Goal: Task Accomplishment & Management: Manage account settings

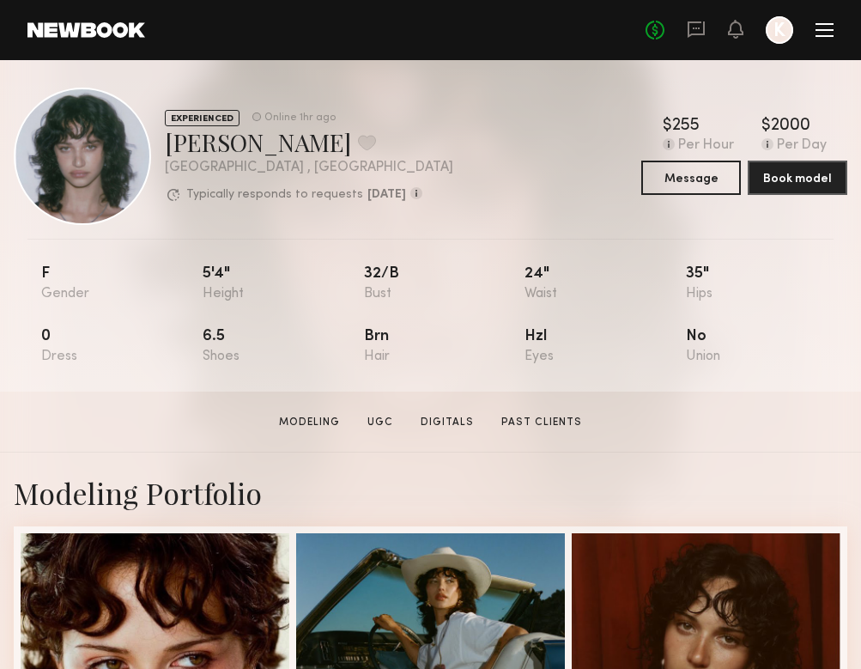
click at [833, 38] on div "No fees up to $5,000 K" at bounding box center [740, 29] width 188 height 27
click at [823, 31] on div at bounding box center [825, 30] width 18 height 14
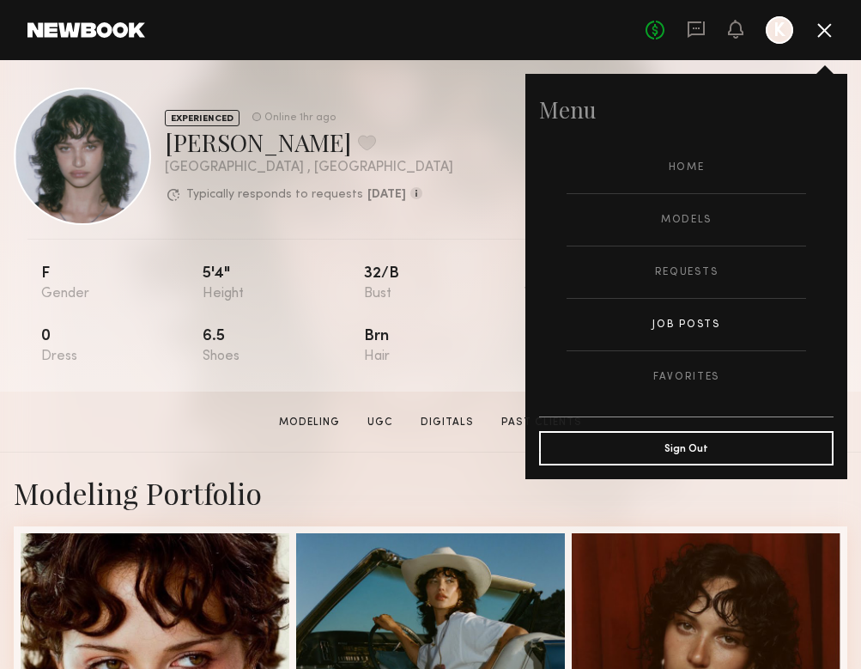
click at [672, 319] on link "Job Posts" at bounding box center [687, 325] width 240 height 52
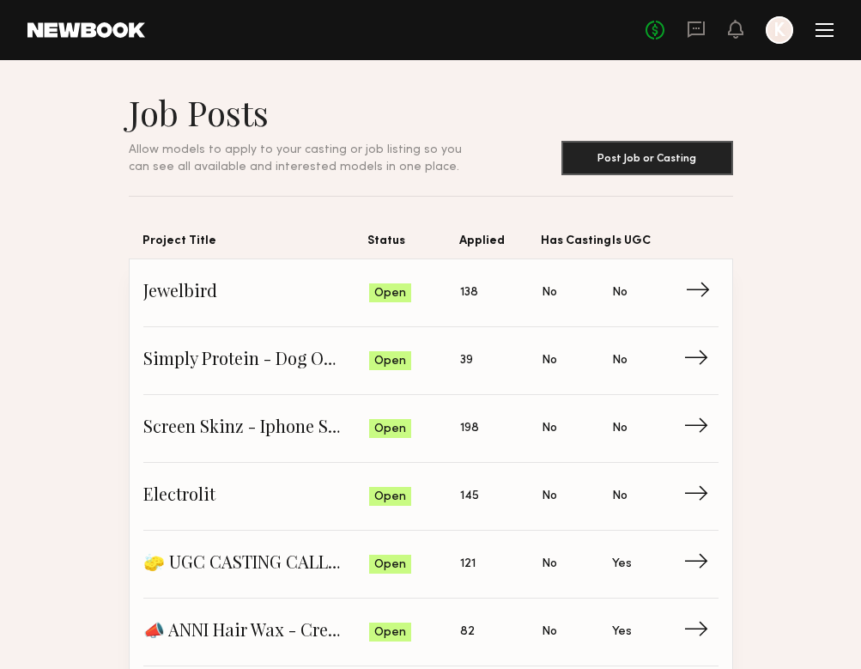
click at [465, 301] on span "138" at bounding box center [469, 292] width 18 height 19
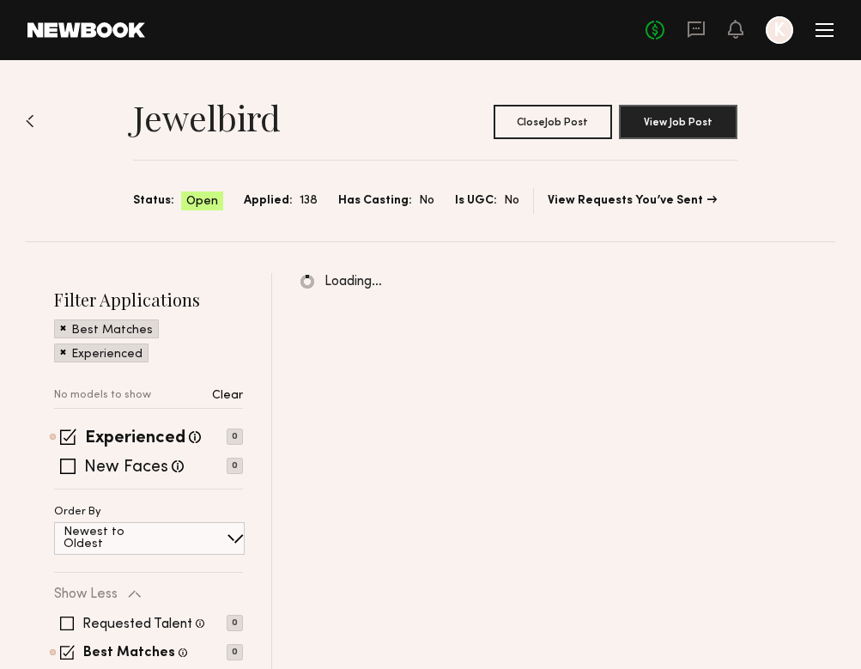
click at [76, 428] on div "Filter Applications Best Matches Experienced No models to show Clear Experience…" at bounding box center [148, 519] width 189 height 462
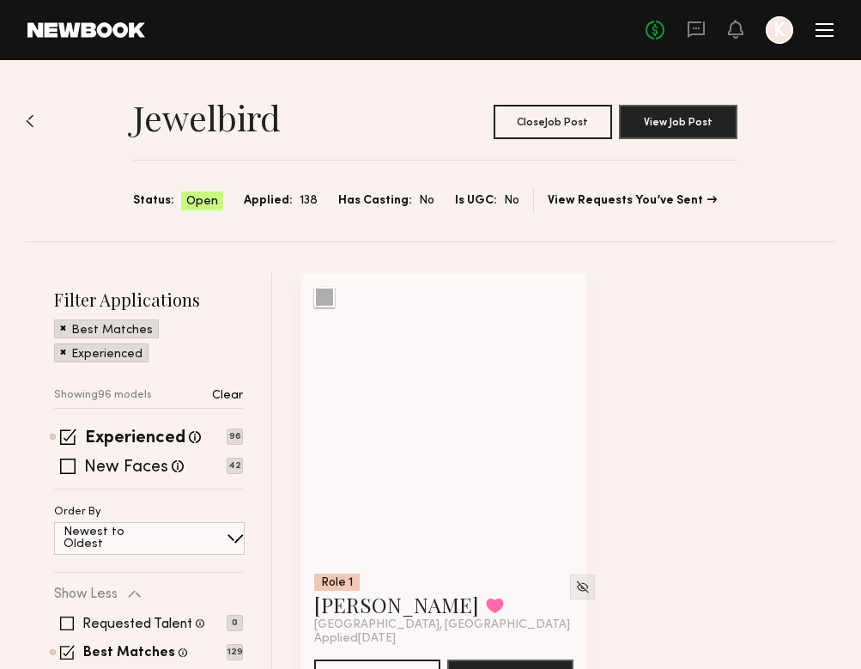
click at [74, 428] on div "Filter Applications Best Matches Experienced Showing 96 models Clear Experience…" at bounding box center [148, 541] width 189 height 506
click at [74, 431] on span at bounding box center [68, 437] width 16 height 16
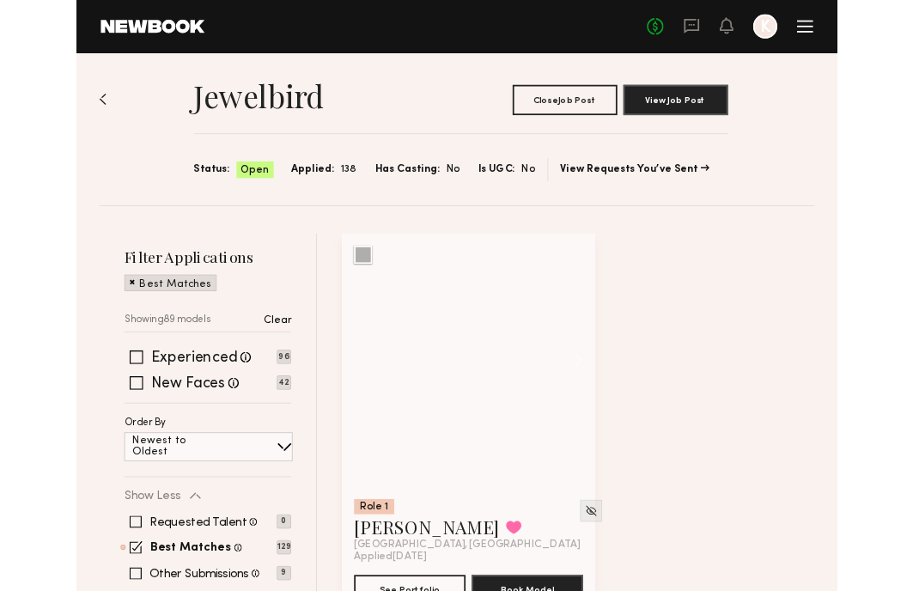
scroll to position [27, 0]
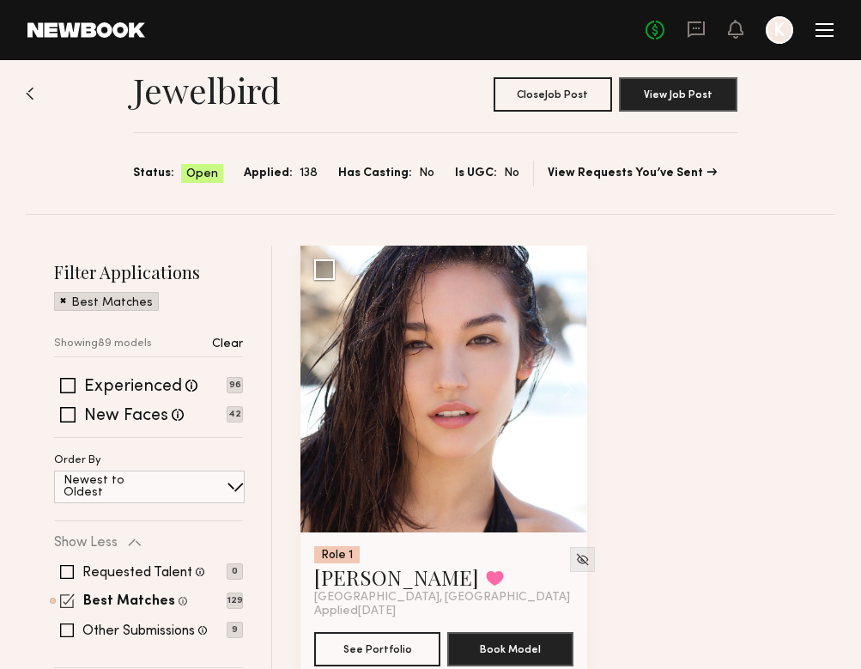
click at [64, 603] on span at bounding box center [67, 600] width 15 height 15
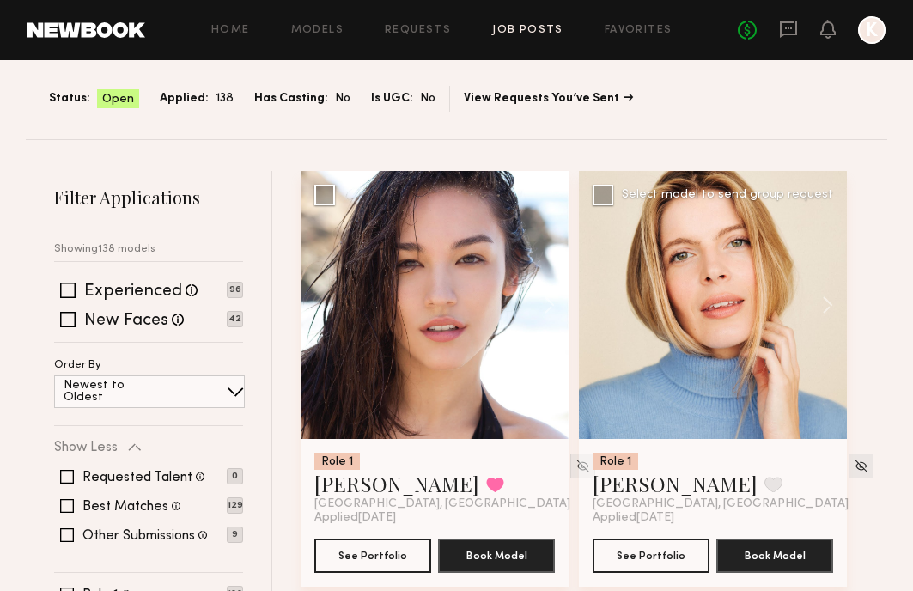
scroll to position [120, 0]
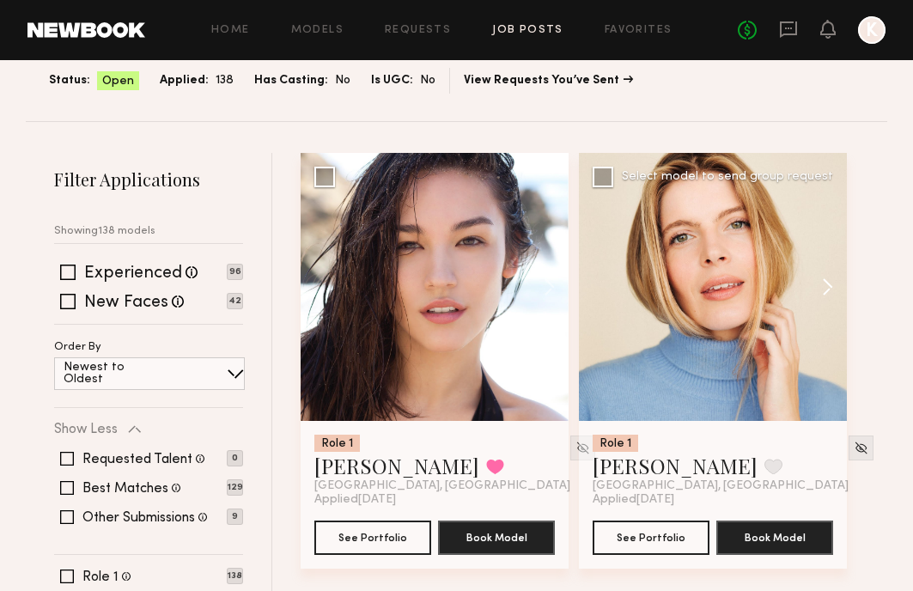
click at [821, 277] on button at bounding box center [819, 287] width 55 height 268
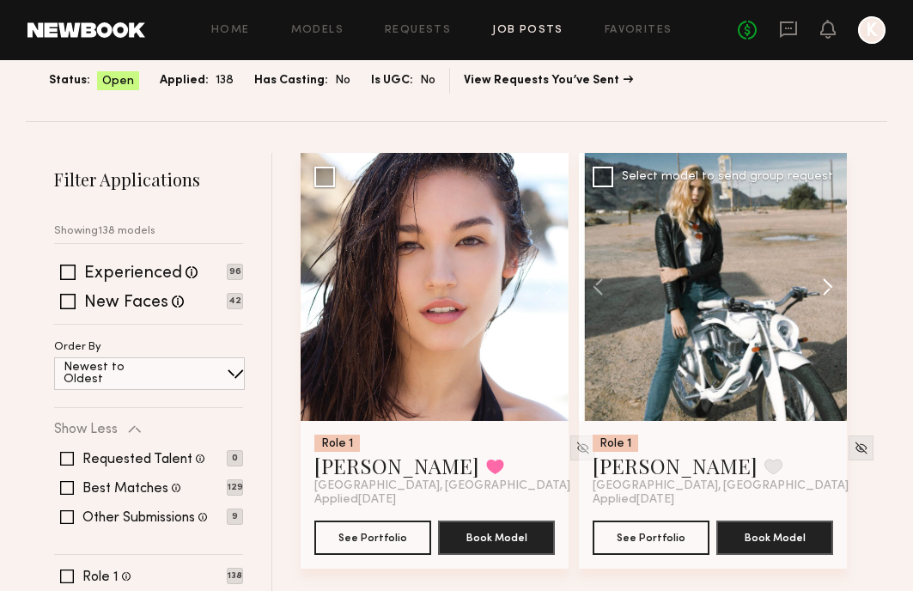
click at [821, 277] on button at bounding box center [819, 287] width 55 height 268
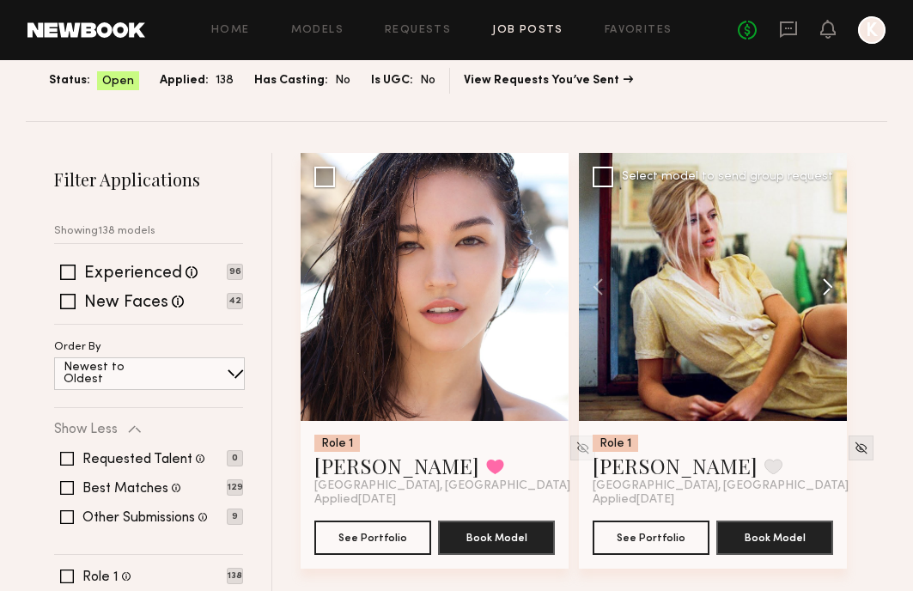
click at [820, 277] on button at bounding box center [819, 287] width 55 height 268
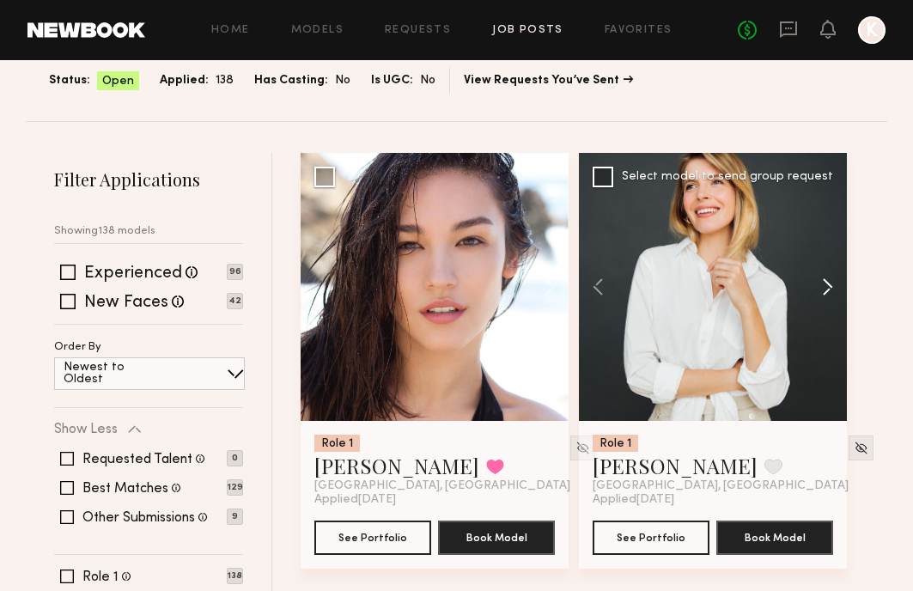
click at [820, 278] on button at bounding box center [819, 287] width 55 height 268
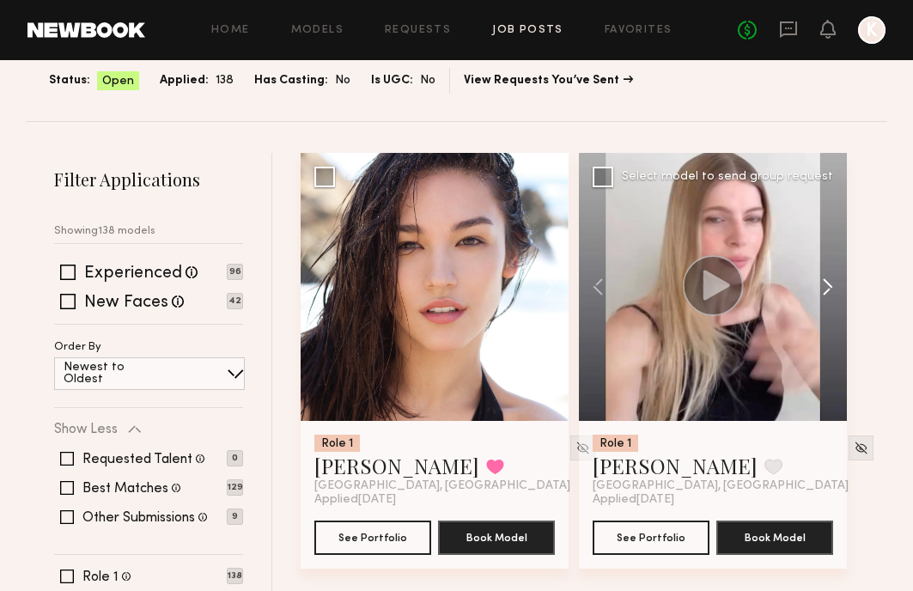
click at [820, 278] on button at bounding box center [819, 287] width 55 height 268
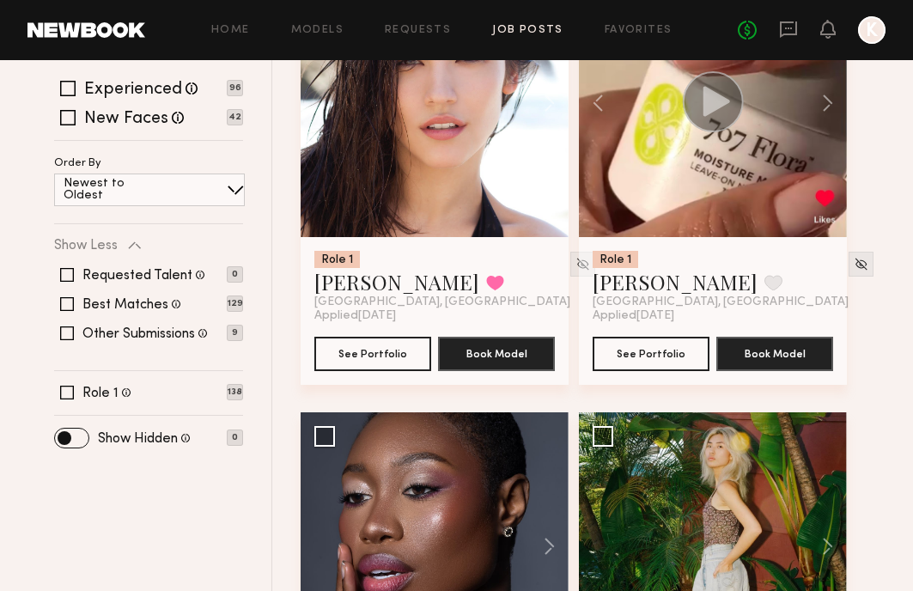
scroll to position [622, 0]
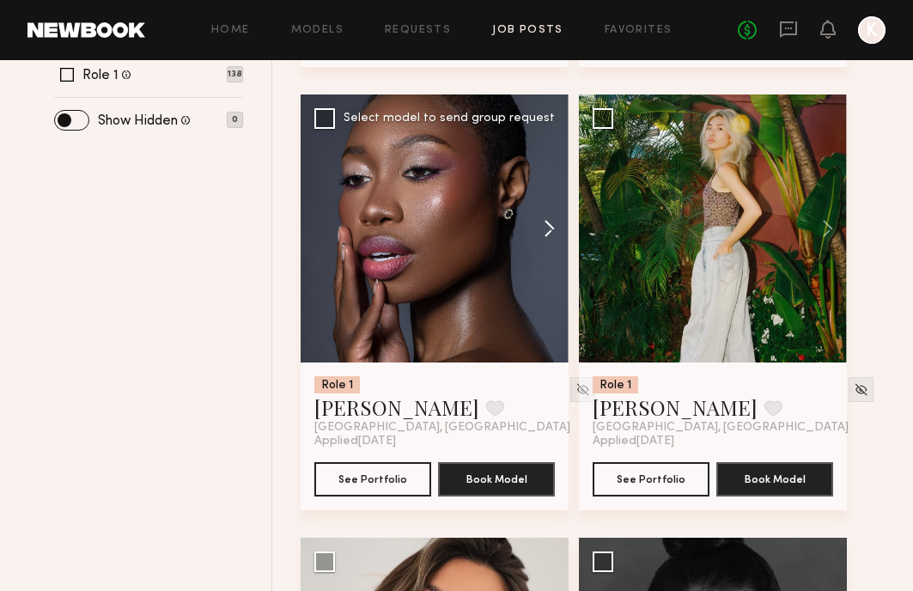
click at [552, 228] on button at bounding box center [541, 228] width 55 height 268
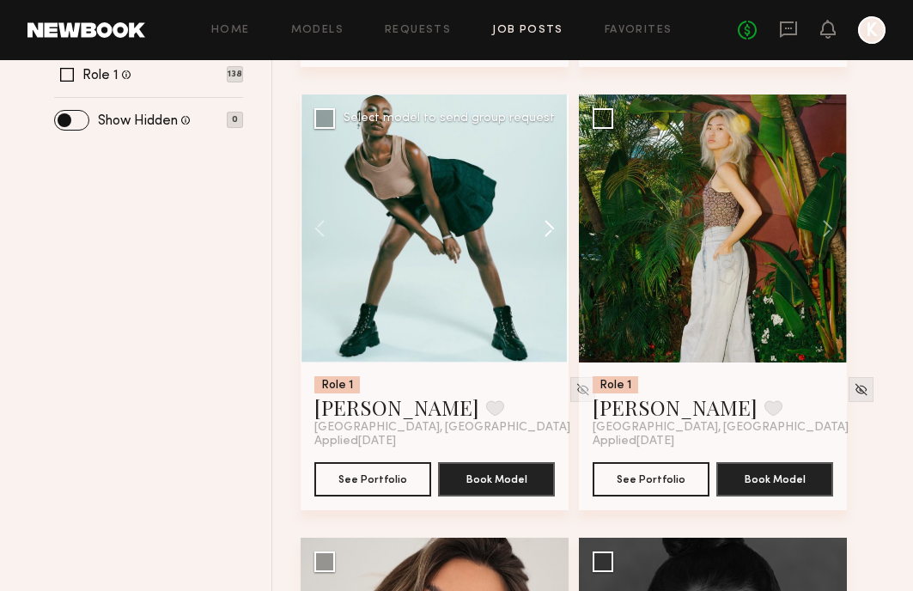
click at [546, 223] on button at bounding box center [541, 228] width 55 height 268
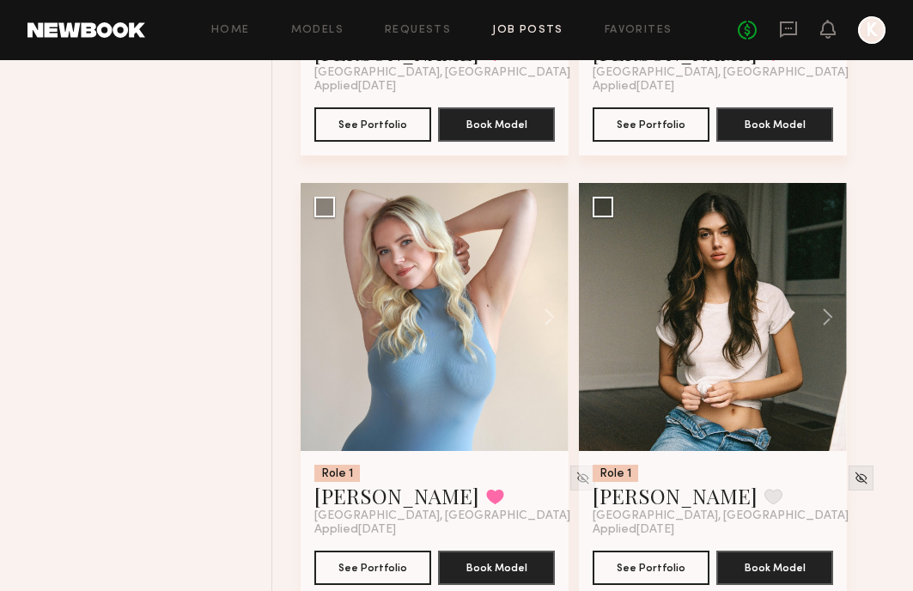
scroll to position [1857, 0]
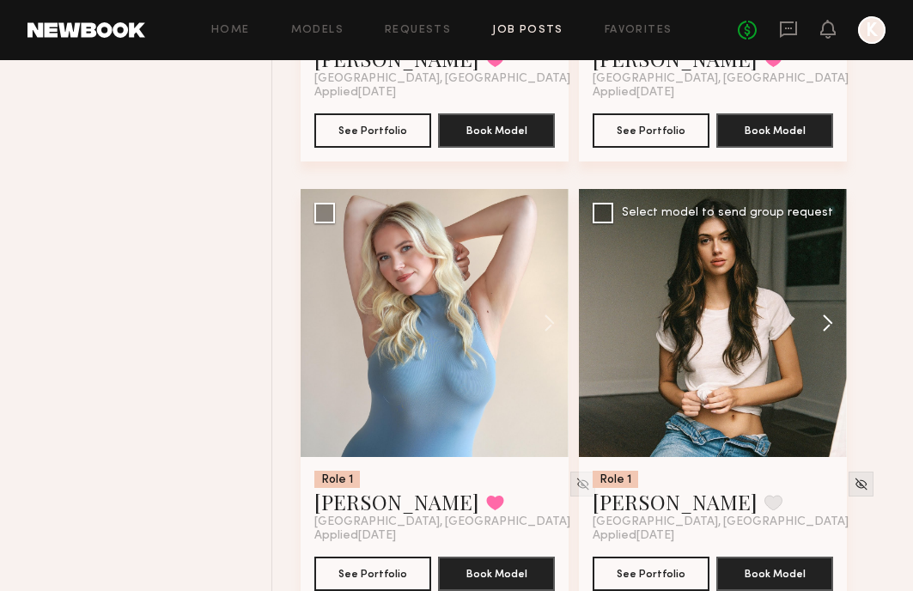
click at [840, 318] on button at bounding box center [819, 323] width 55 height 268
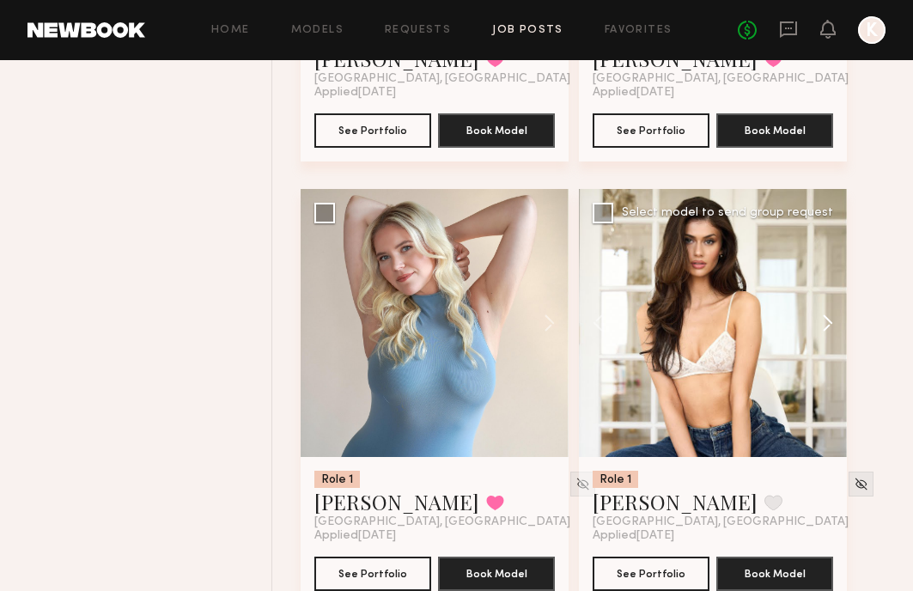
click at [840, 318] on button at bounding box center [819, 323] width 55 height 268
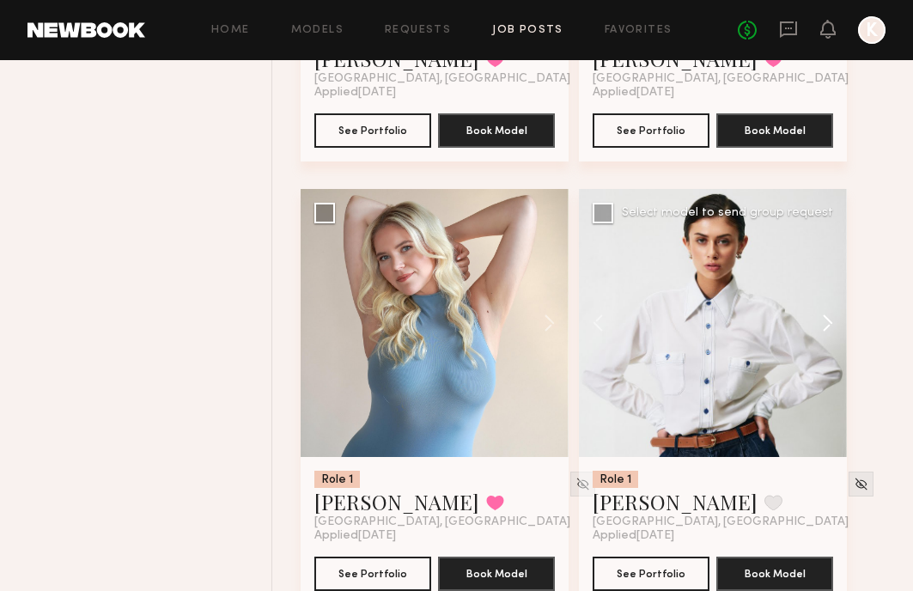
click at [840, 318] on button at bounding box center [819, 323] width 55 height 268
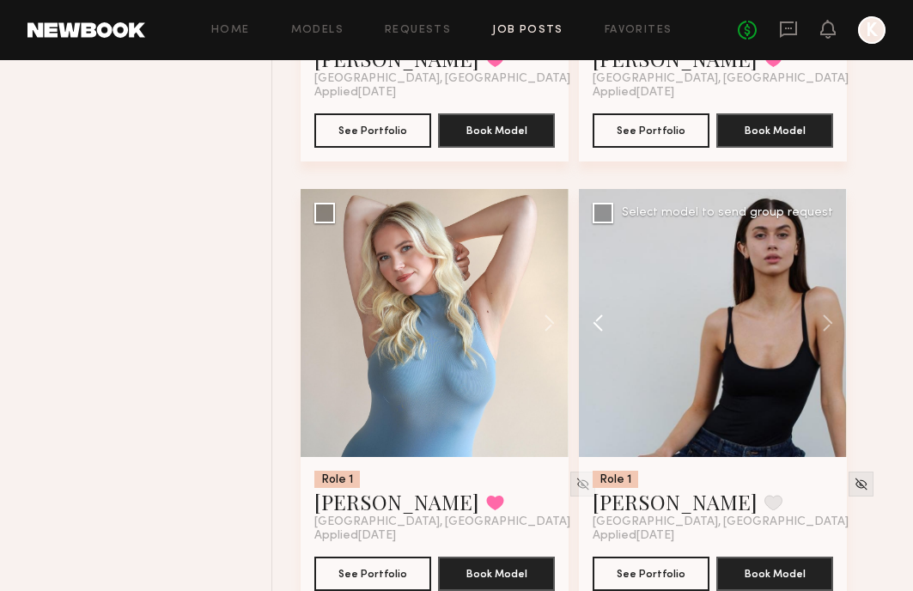
click at [595, 325] on button at bounding box center [606, 323] width 55 height 268
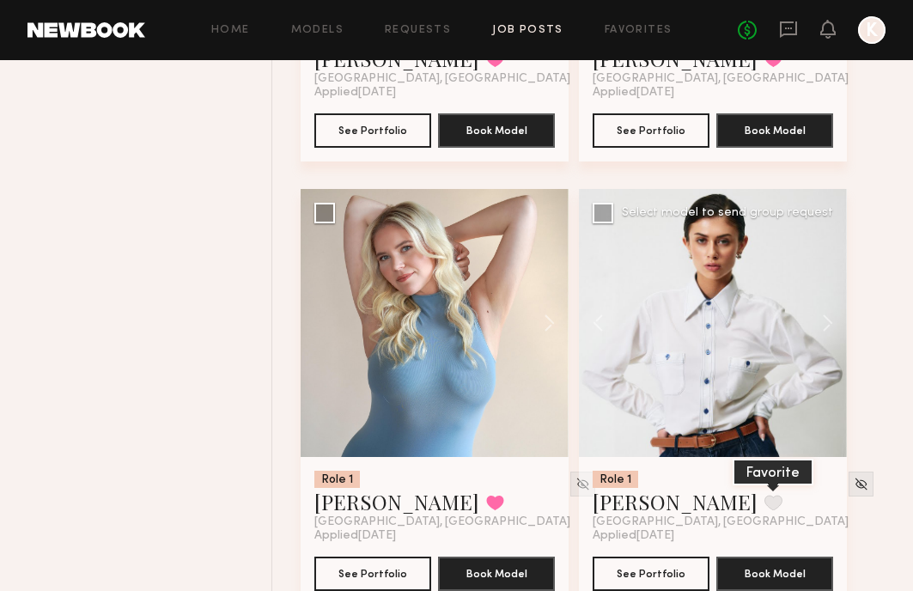
click at [764, 495] on button at bounding box center [773, 502] width 18 height 15
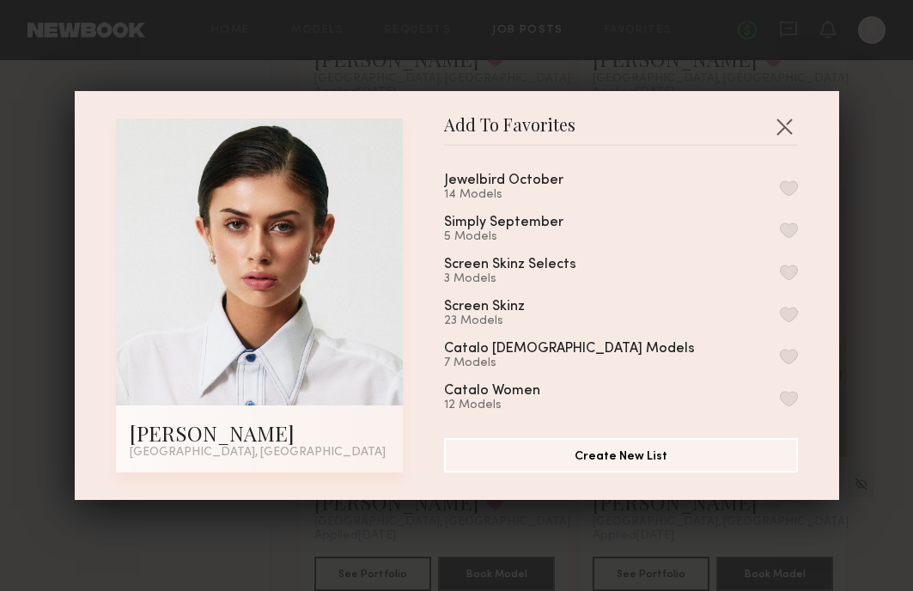
click at [787, 189] on button "button" at bounding box center [789, 187] width 18 height 15
click at [779, 127] on button "button" at bounding box center [783, 125] width 27 height 27
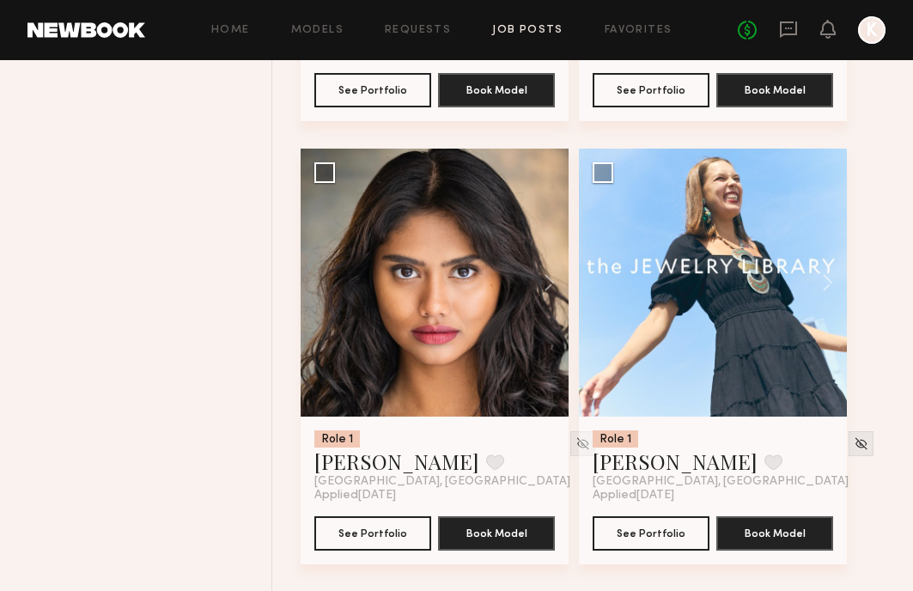
scroll to position [2341, 0]
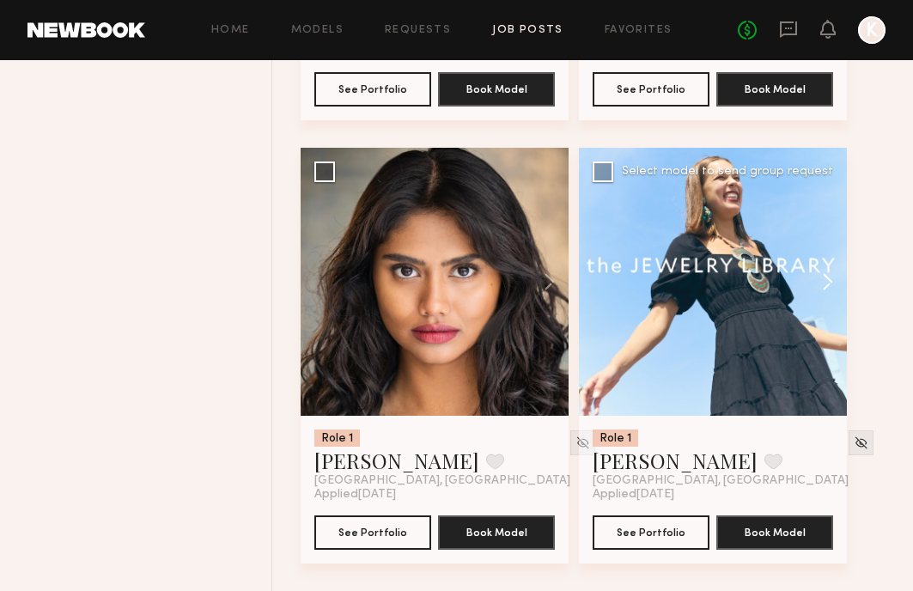
click at [823, 290] on button at bounding box center [819, 282] width 55 height 268
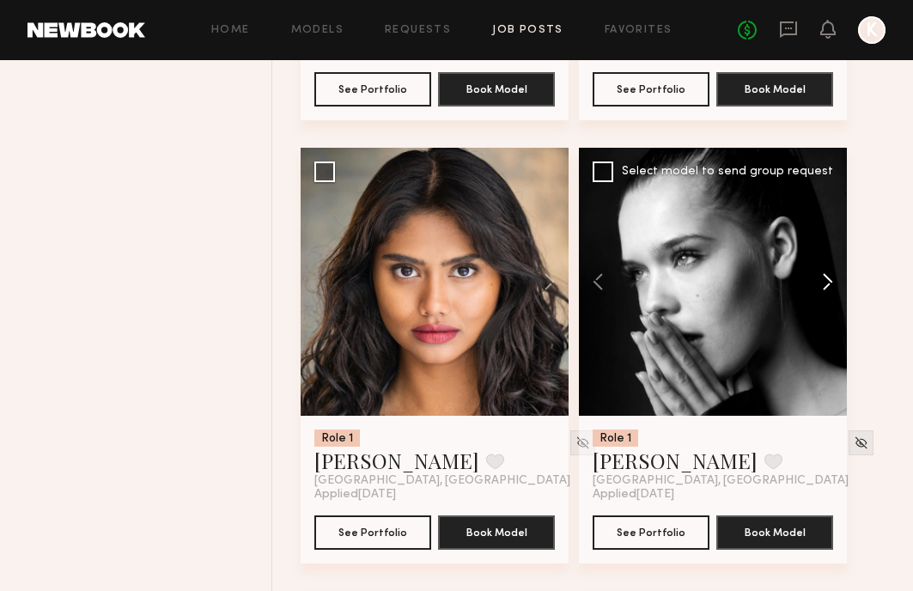
click at [823, 290] on button at bounding box center [819, 282] width 55 height 268
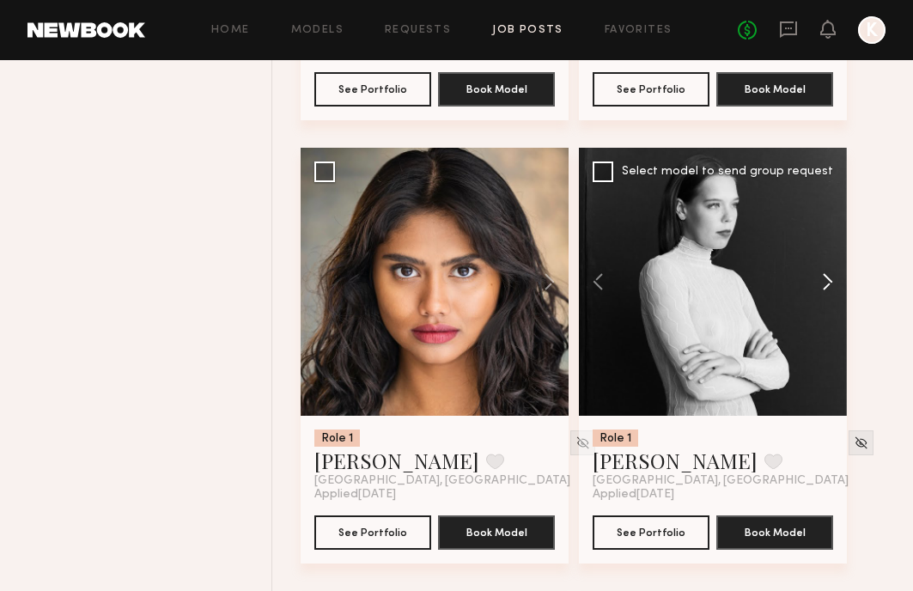
click at [823, 290] on button at bounding box center [819, 282] width 55 height 268
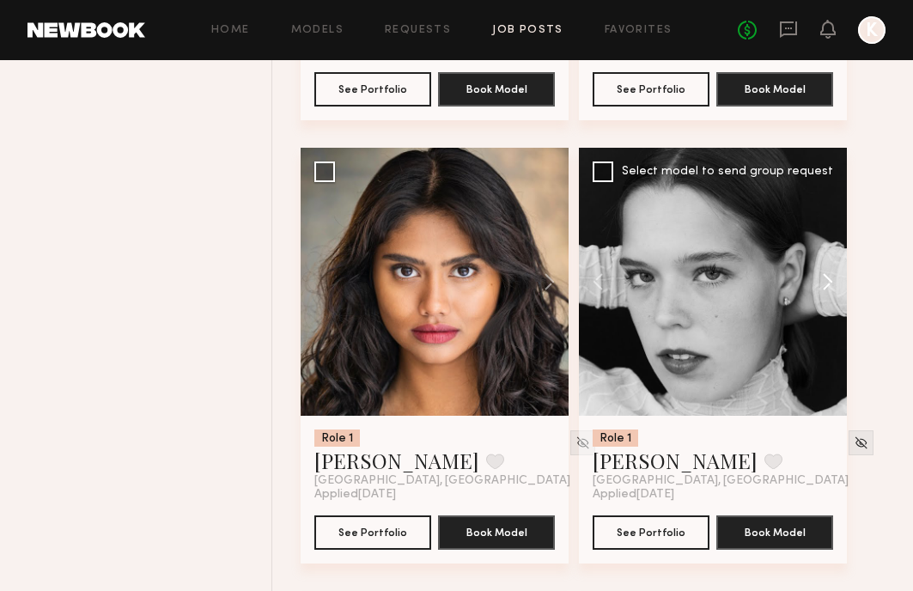
click at [823, 291] on button at bounding box center [819, 282] width 55 height 268
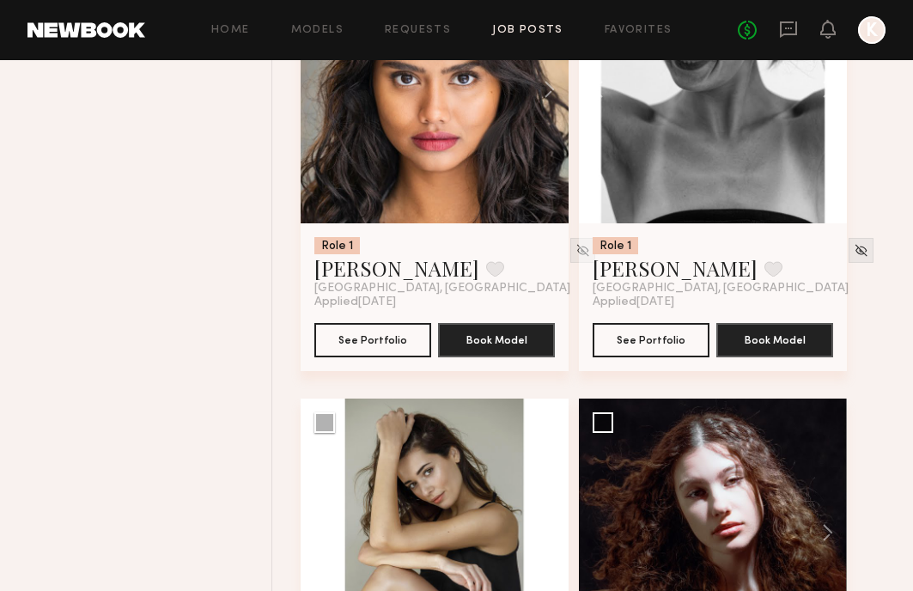
scroll to position [2545, 0]
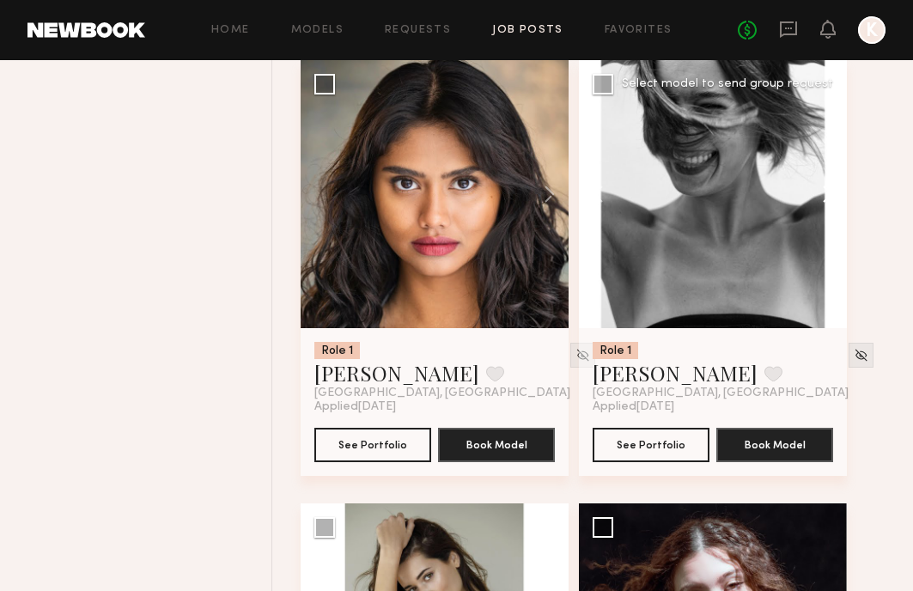
click at [817, 192] on button at bounding box center [819, 194] width 55 height 268
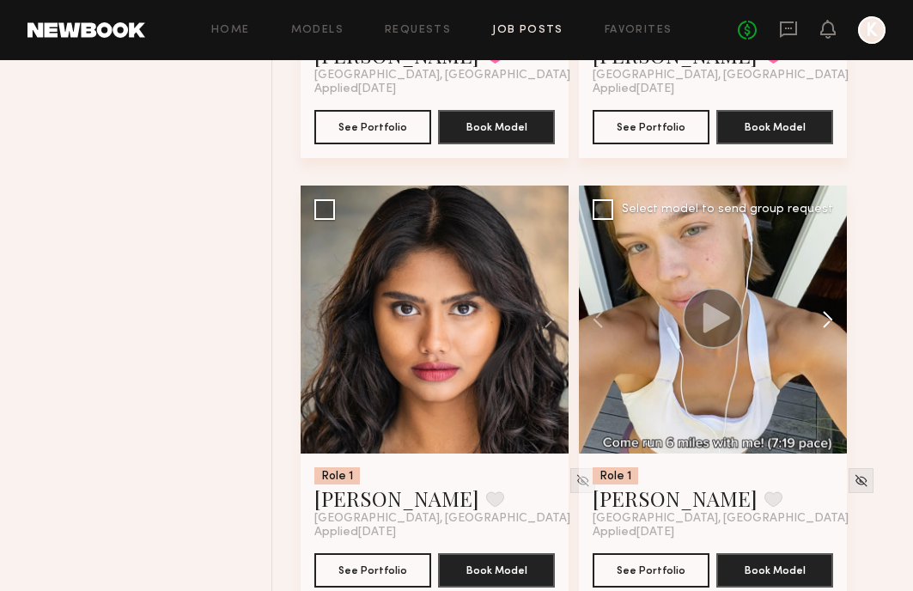
click at [826, 328] on button at bounding box center [819, 319] width 55 height 268
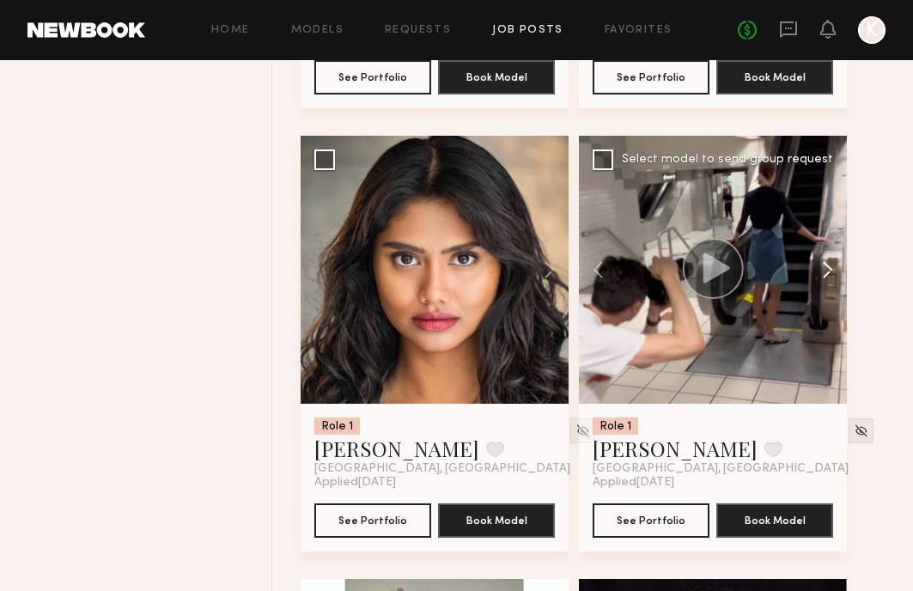
scroll to position [2394, 0]
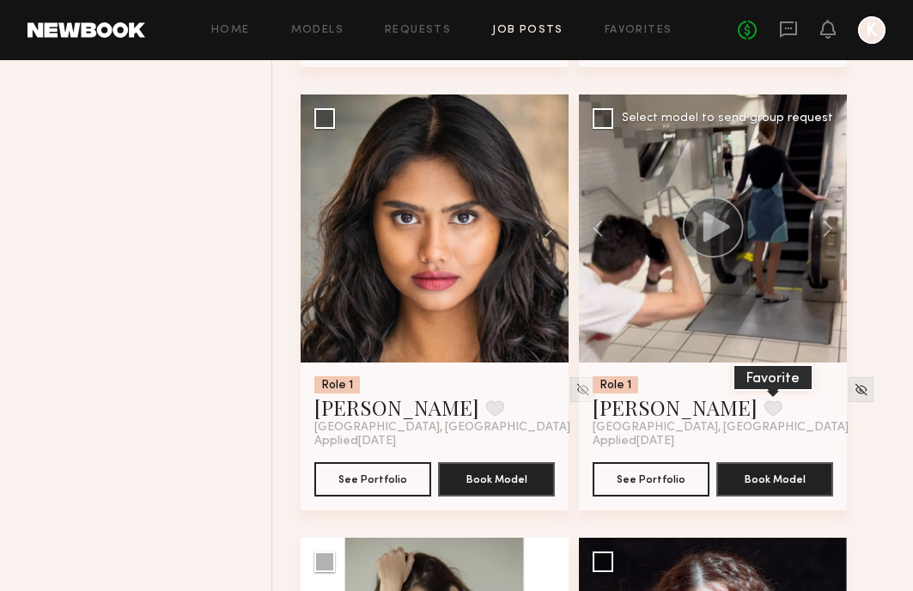
click at [764, 410] on button at bounding box center [773, 407] width 18 height 15
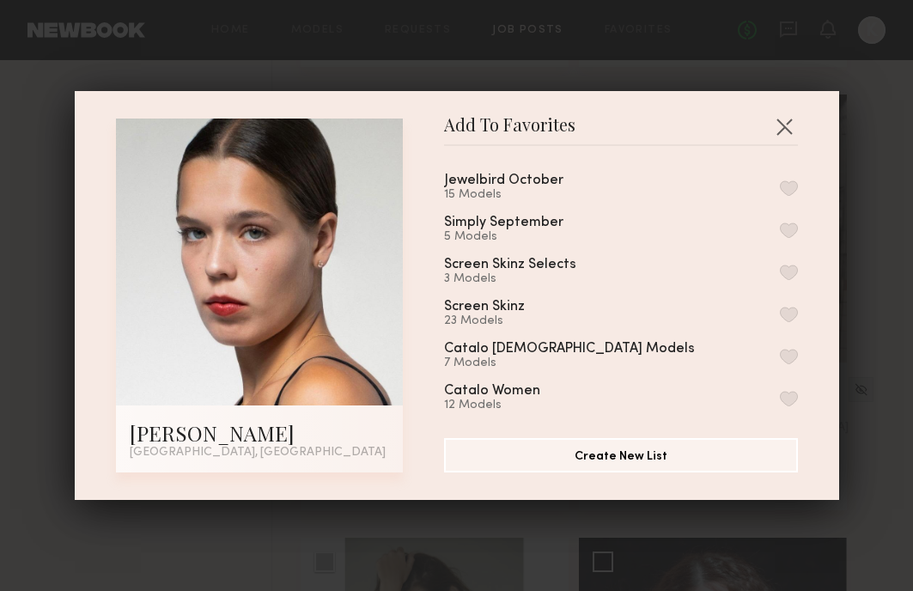
click at [786, 182] on button "button" at bounding box center [789, 187] width 18 height 15
click at [787, 115] on button "button" at bounding box center [783, 125] width 27 height 27
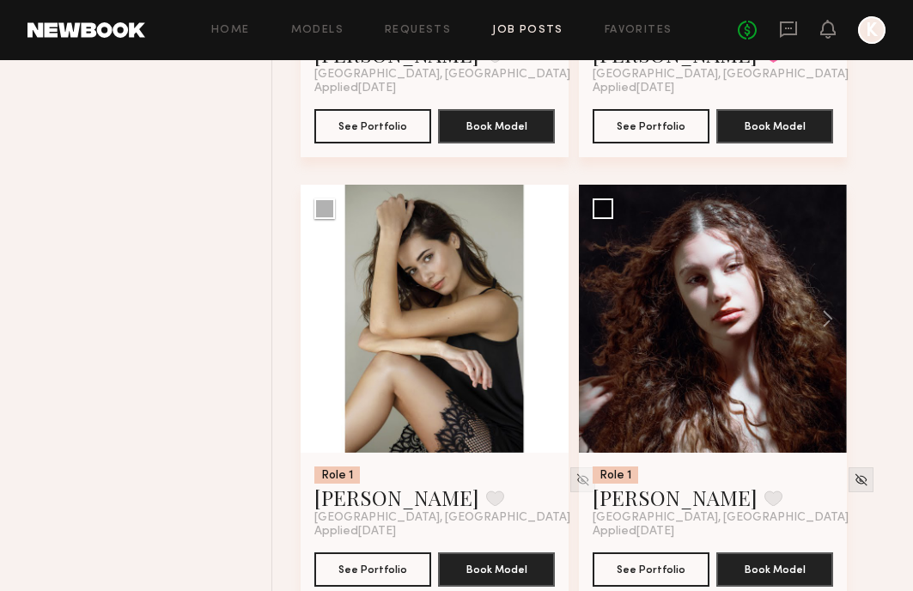
scroll to position [2765, 0]
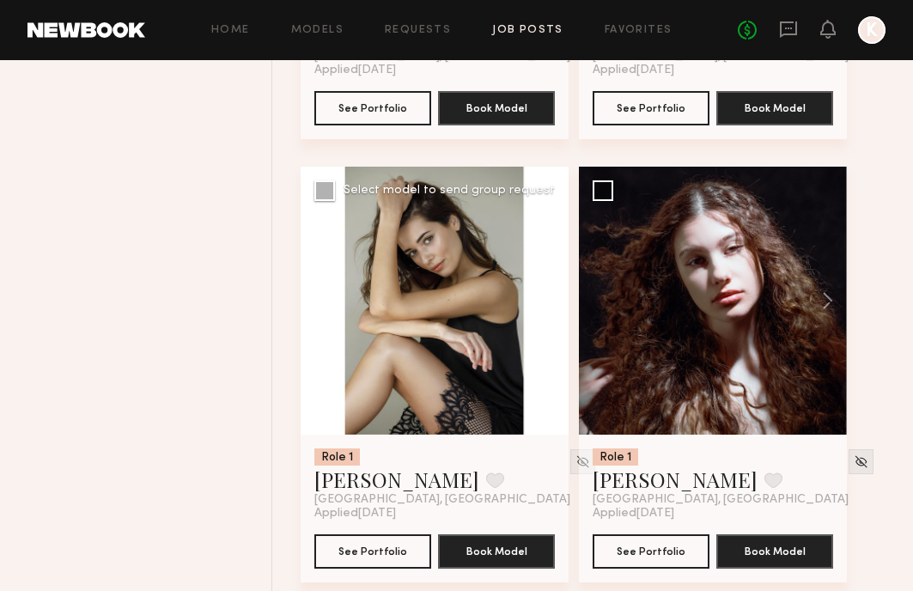
click at [543, 301] on button at bounding box center [541, 301] width 55 height 268
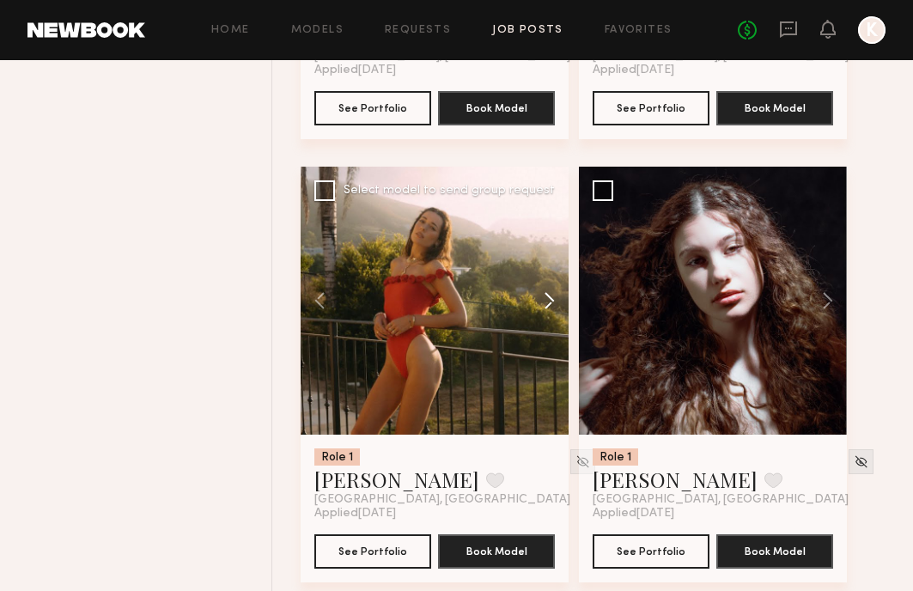
click at [544, 302] on button at bounding box center [541, 301] width 55 height 268
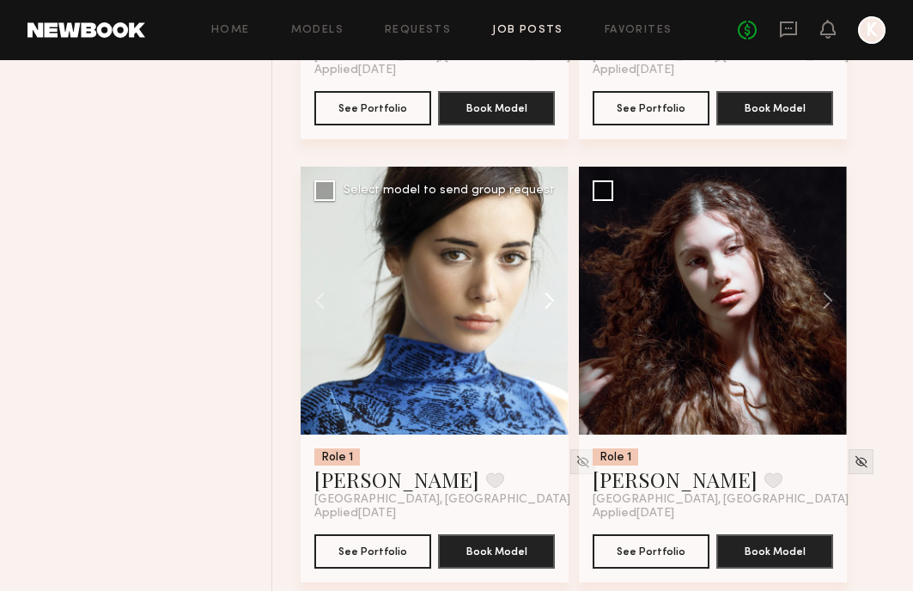
click at [545, 302] on button at bounding box center [541, 301] width 55 height 268
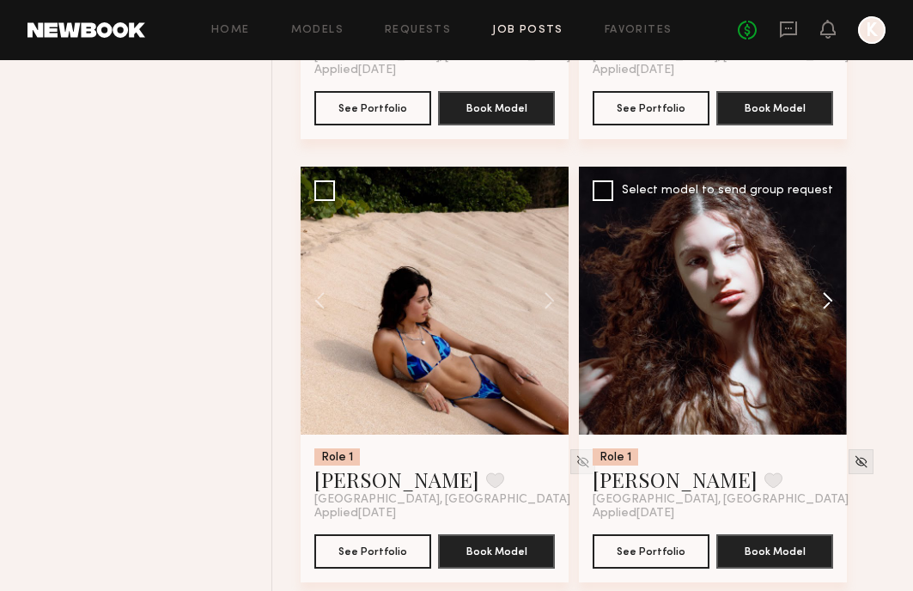
click at [823, 295] on button at bounding box center [819, 301] width 55 height 268
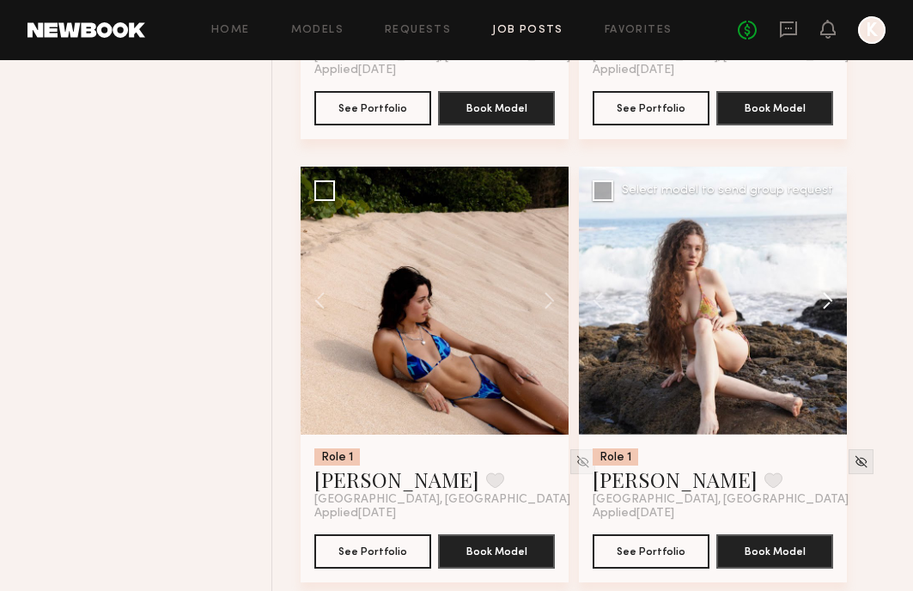
click at [823, 295] on button at bounding box center [819, 301] width 55 height 268
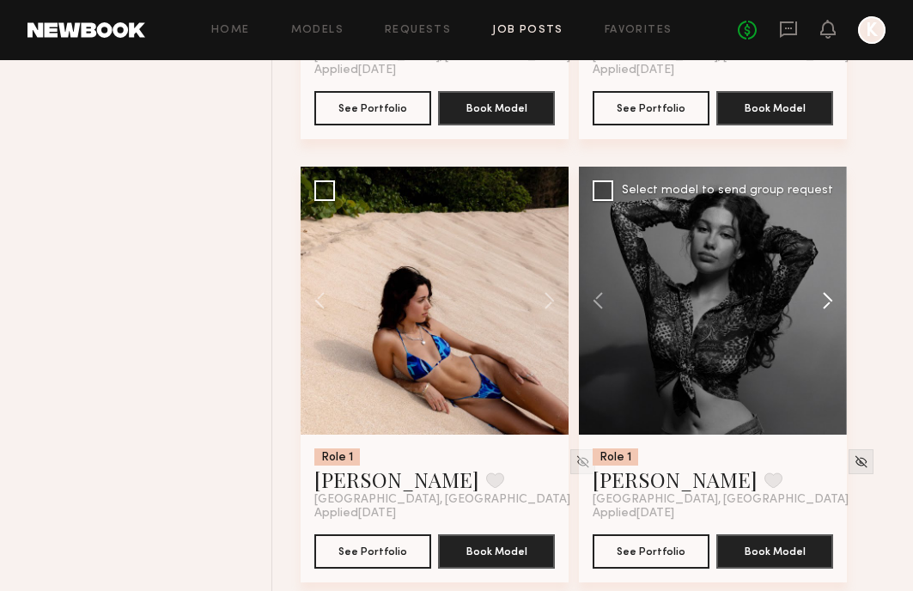
click at [823, 295] on button at bounding box center [819, 301] width 55 height 268
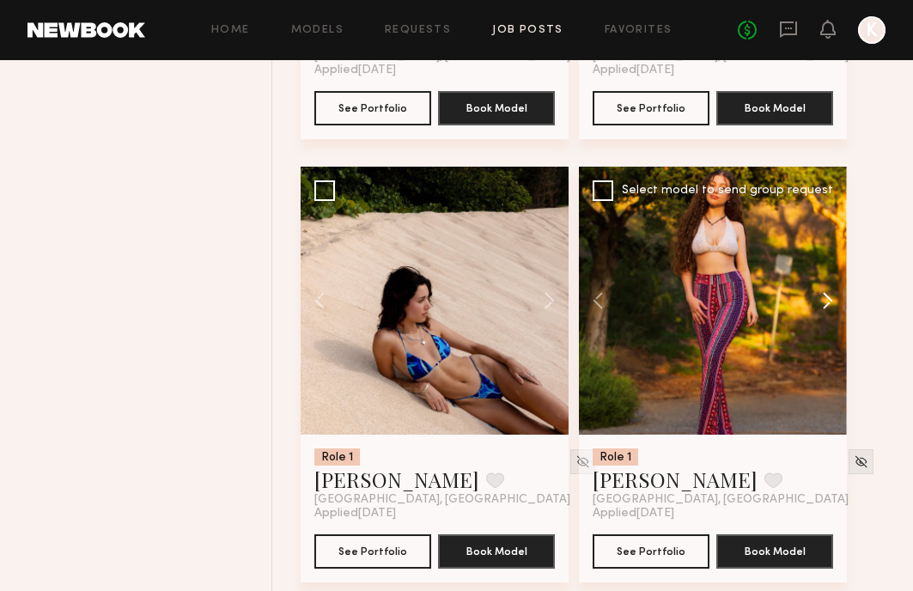
click at [823, 295] on button at bounding box center [819, 301] width 55 height 268
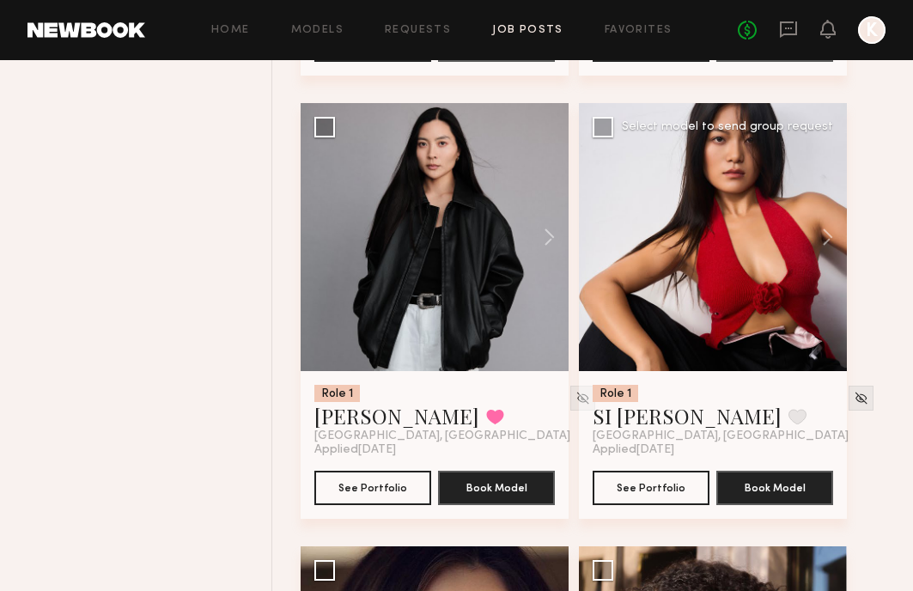
scroll to position [3687, 0]
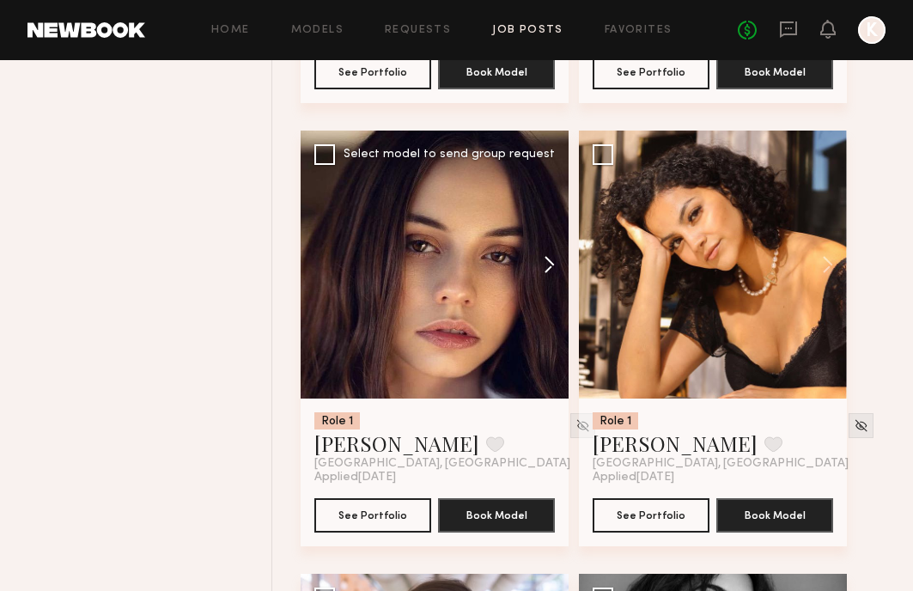
click at [544, 251] on button at bounding box center [541, 265] width 55 height 268
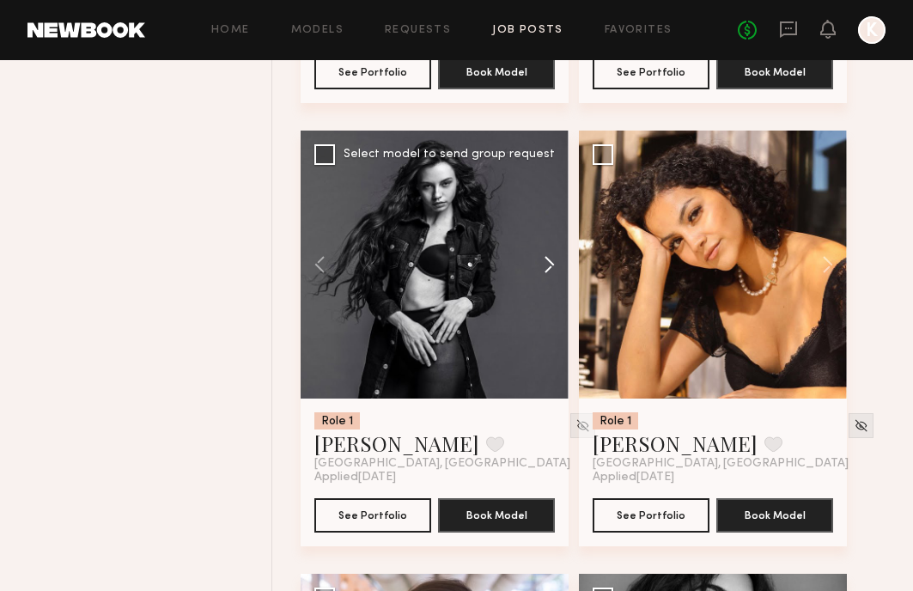
click at [544, 251] on button at bounding box center [541, 265] width 55 height 268
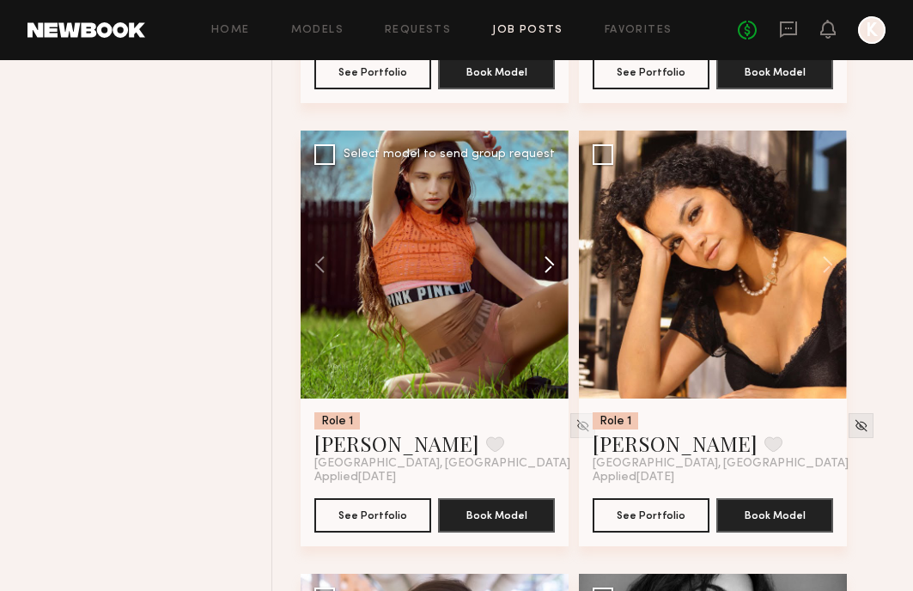
click at [544, 251] on button at bounding box center [541, 265] width 55 height 268
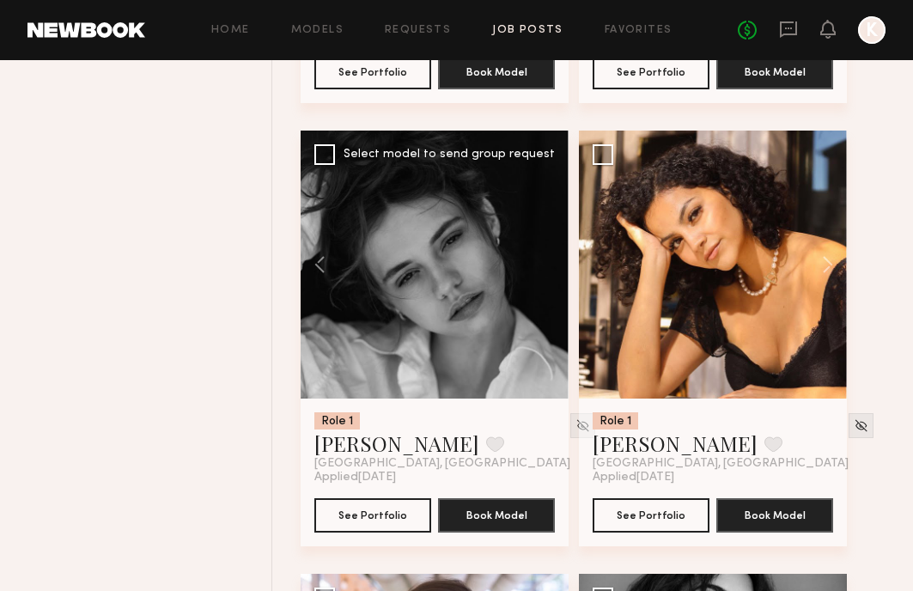
click at [544, 251] on div at bounding box center [435, 265] width 268 height 268
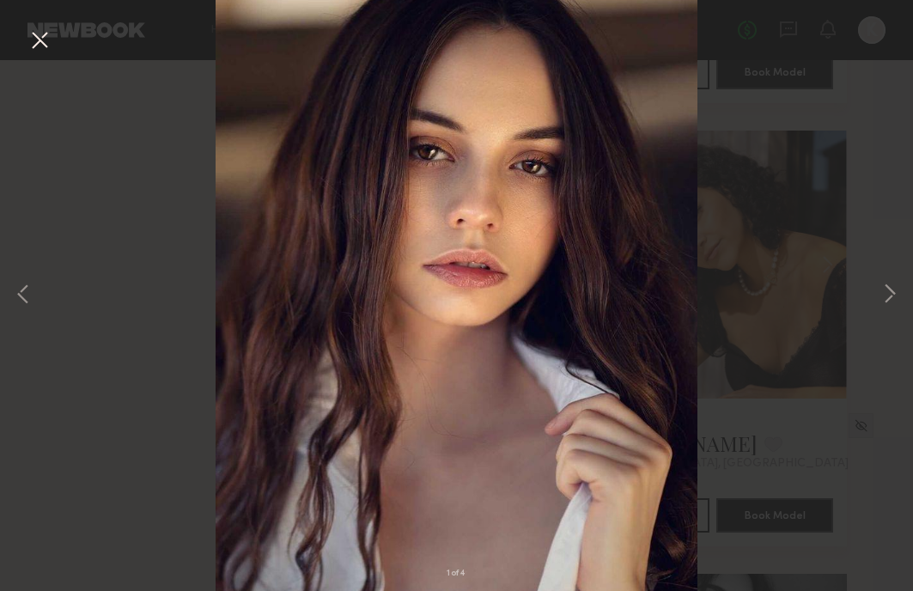
click at [40, 42] on button at bounding box center [39, 41] width 27 height 31
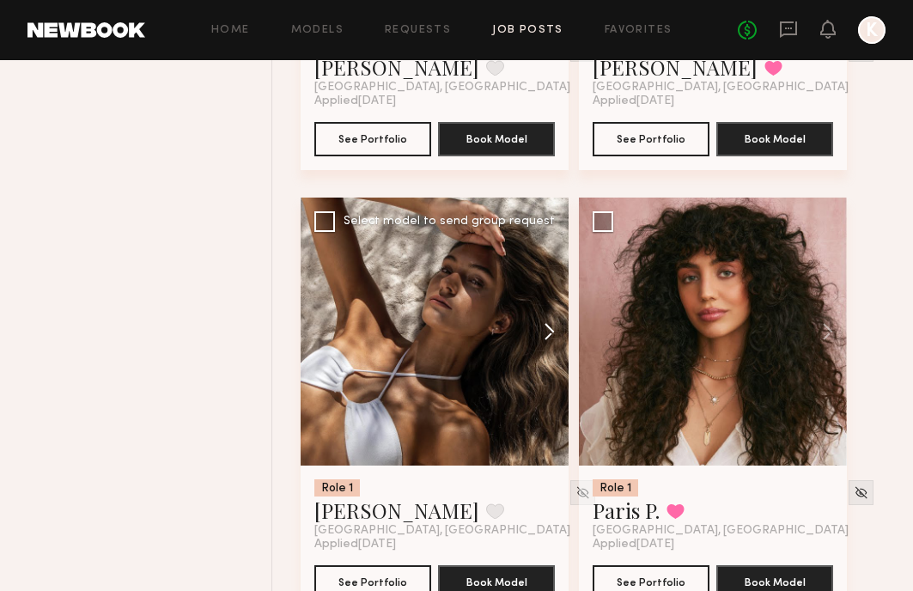
scroll to position [4954, 0]
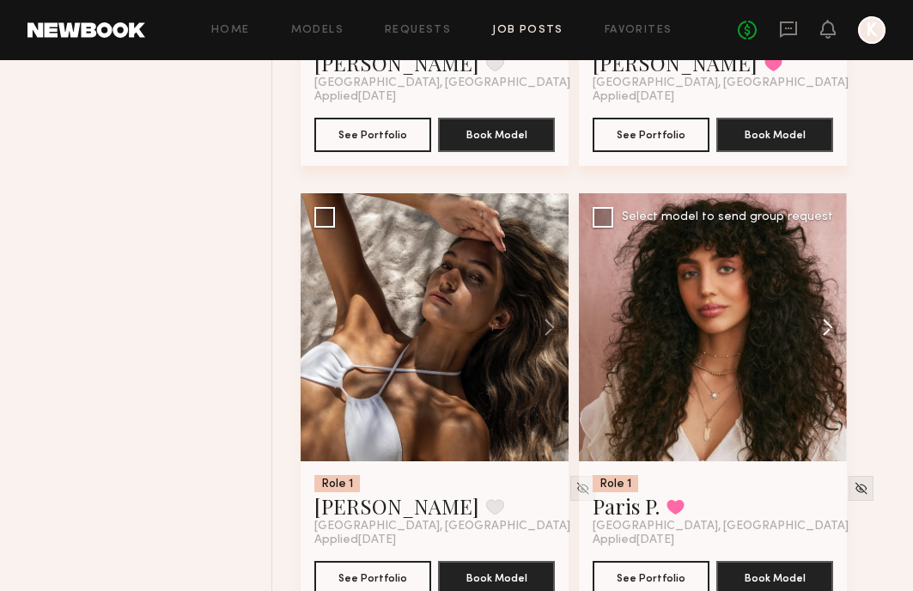
click at [829, 331] on button at bounding box center [819, 327] width 55 height 268
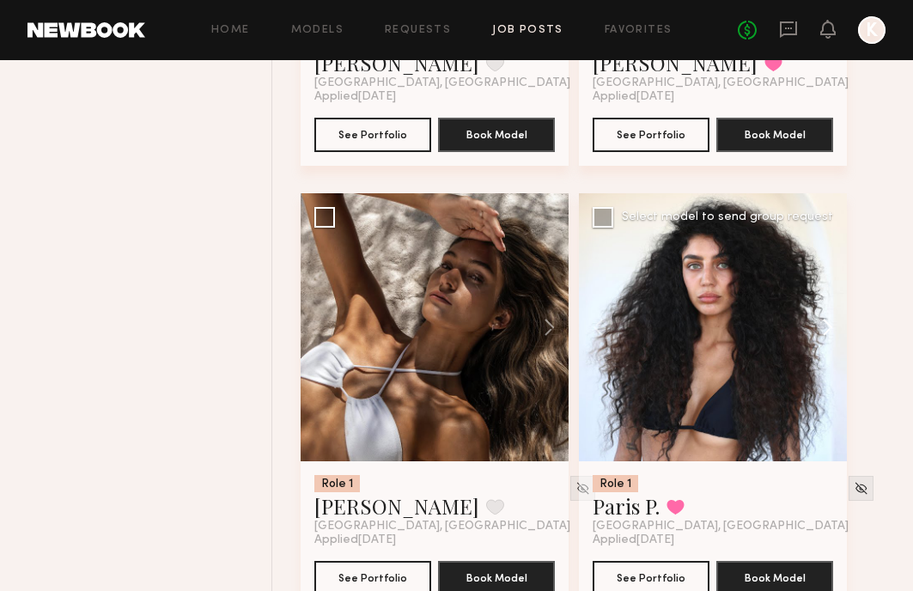
click at [829, 331] on button at bounding box center [819, 327] width 55 height 268
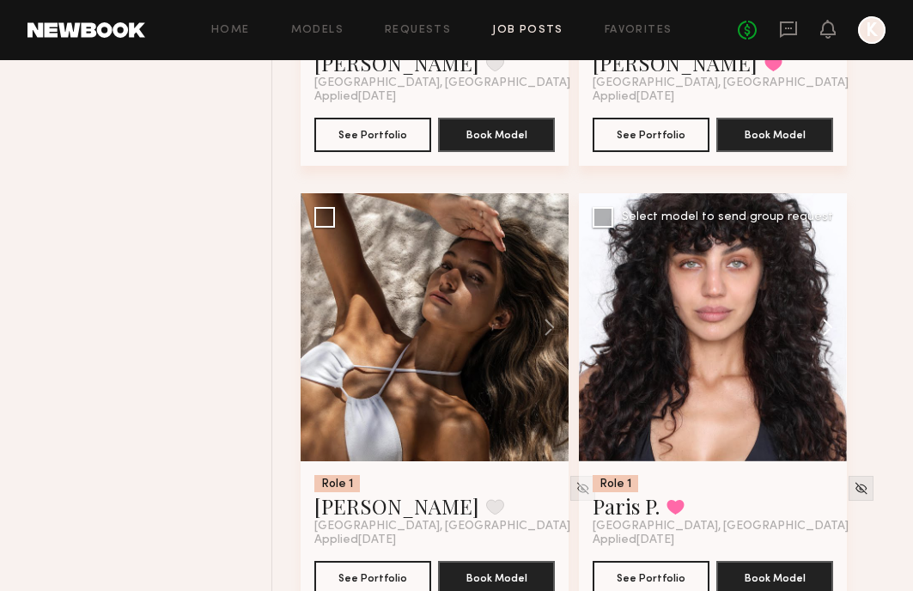
scroll to position [5077, 0]
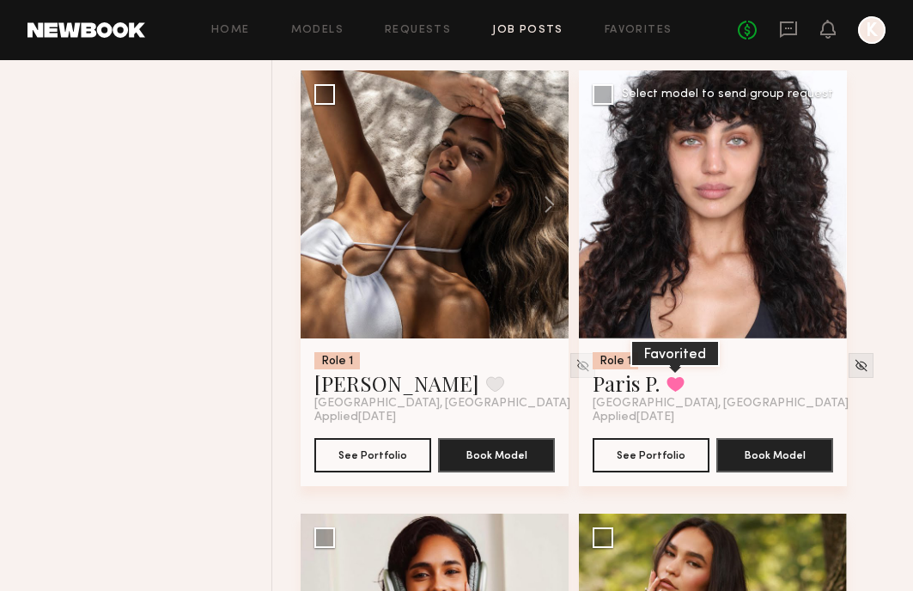
click at [675, 383] on button at bounding box center [675, 383] width 18 height 15
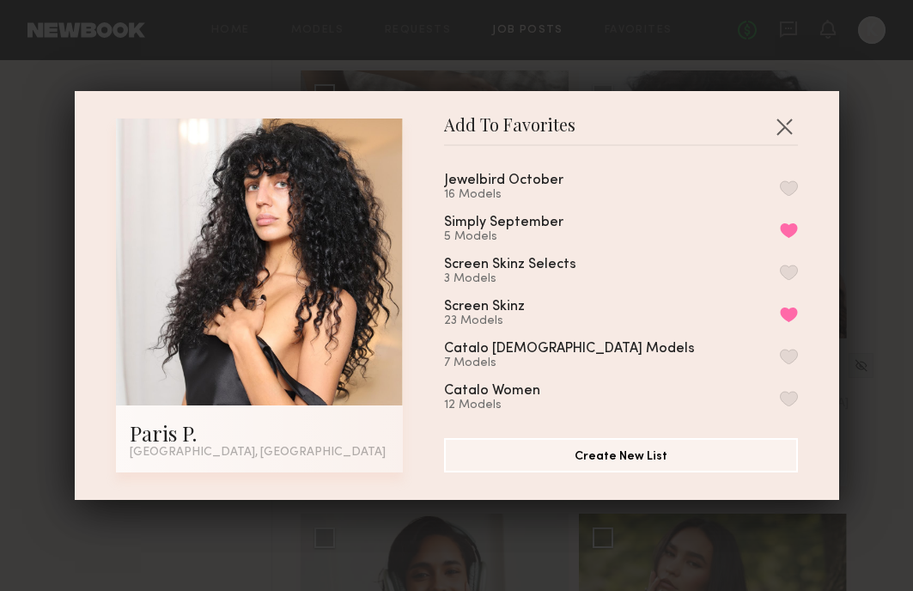
click at [787, 193] on button "button" at bounding box center [789, 187] width 18 height 15
click at [781, 126] on button "button" at bounding box center [783, 125] width 27 height 27
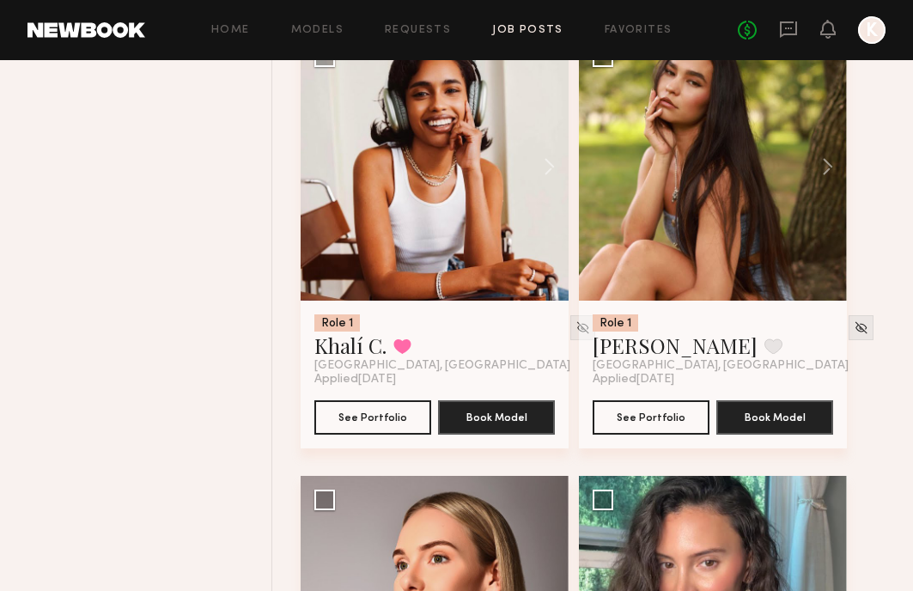
scroll to position [5499, 0]
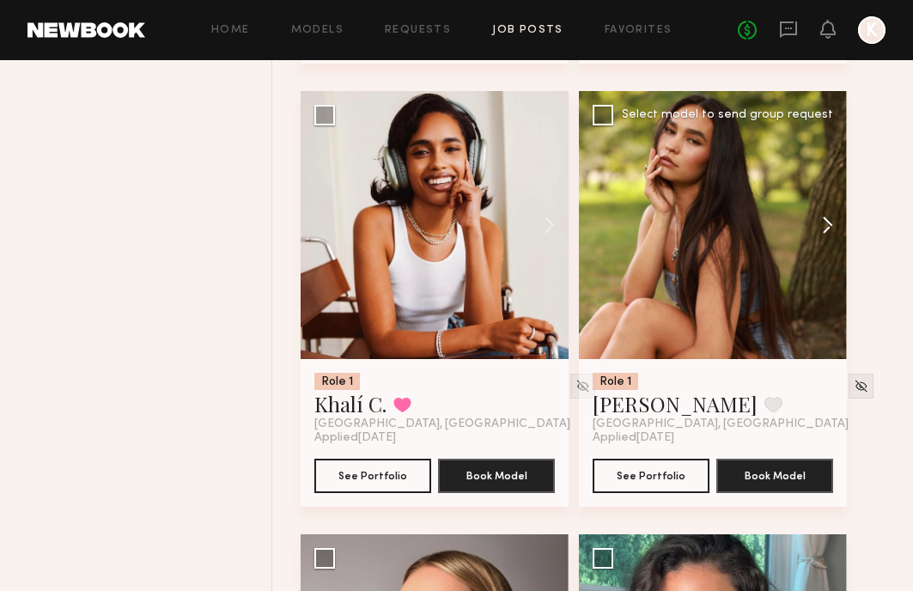
click at [837, 216] on button at bounding box center [819, 225] width 55 height 268
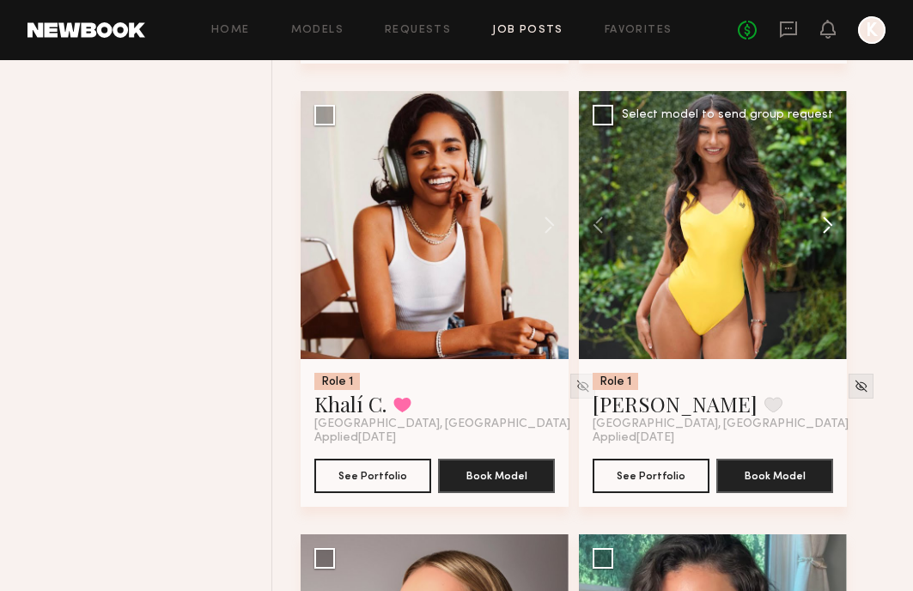
click at [837, 216] on button at bounding box center [819, 225] width 55 height 268
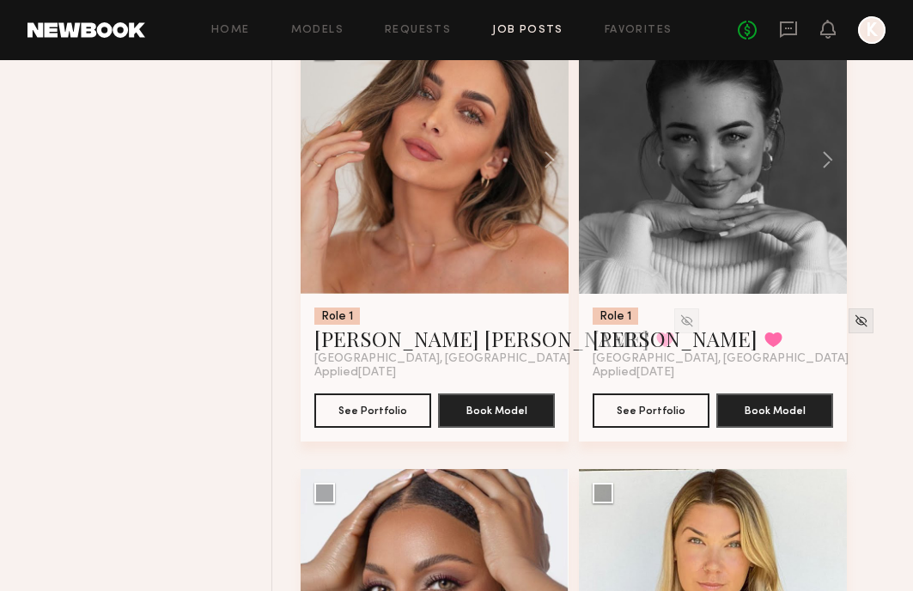
scroll to position [571, 0]
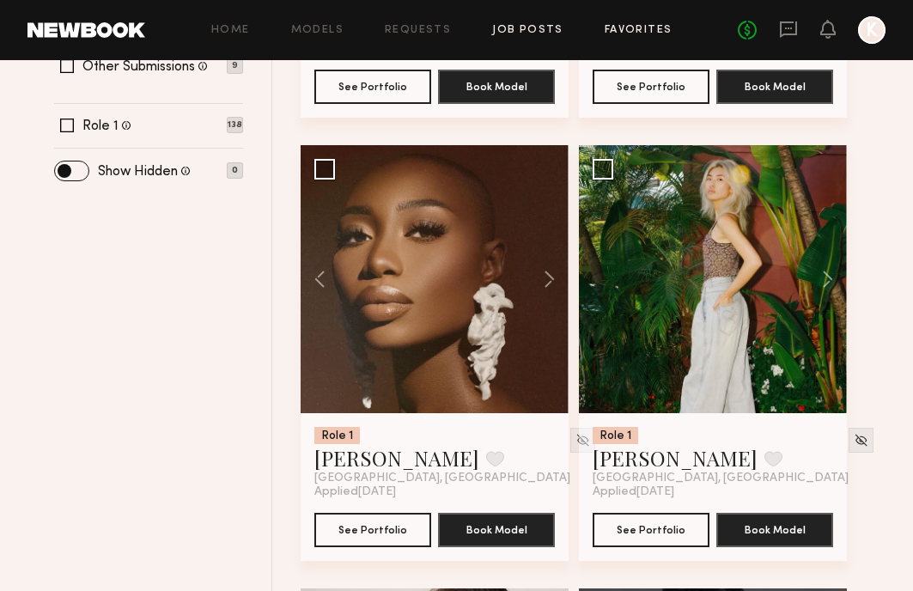
click at [652, 27] on link "Favorites" at bounding box center [639, 30] width 68 height 11
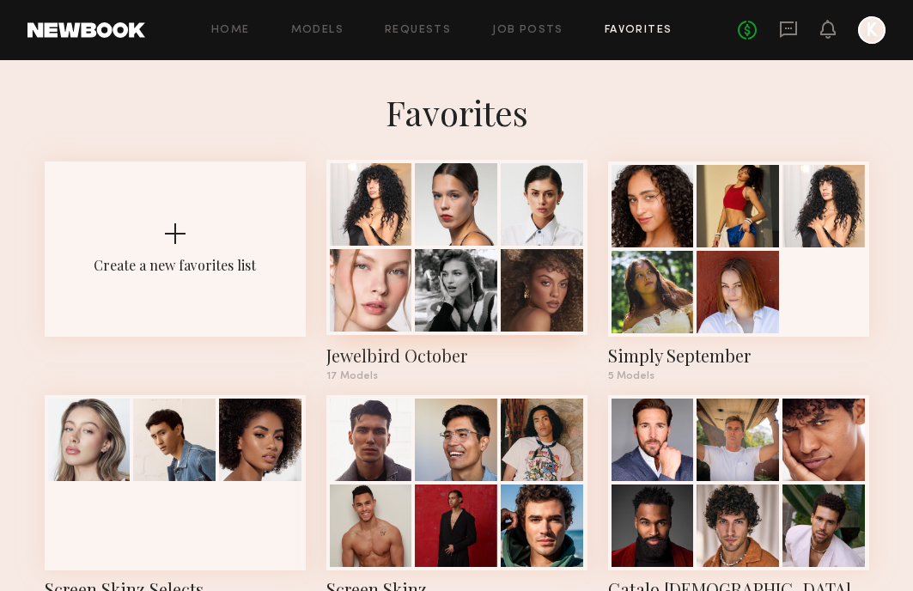
click at [526, 224] on div at bounding box center [542, 204] width 82 height 82
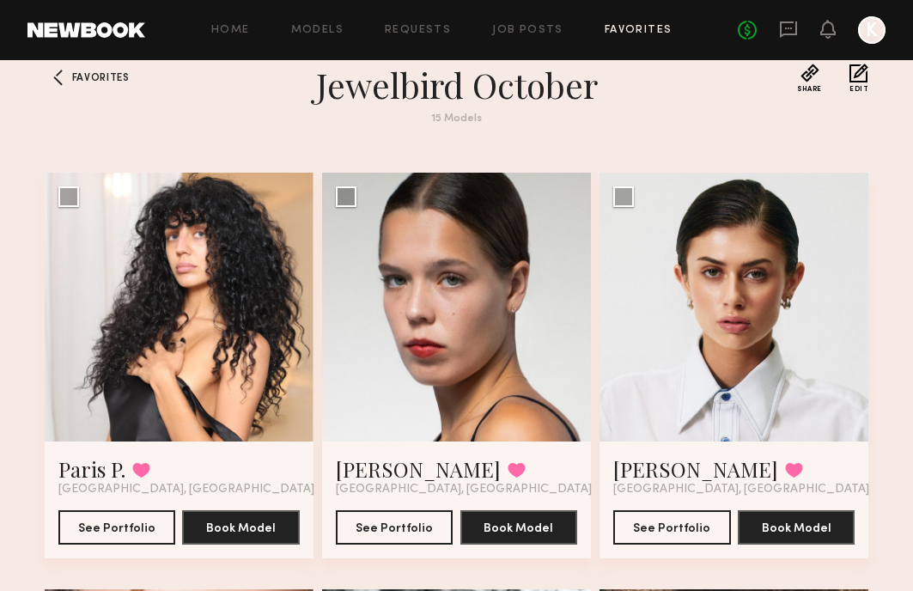
scroll to position [27, 0]
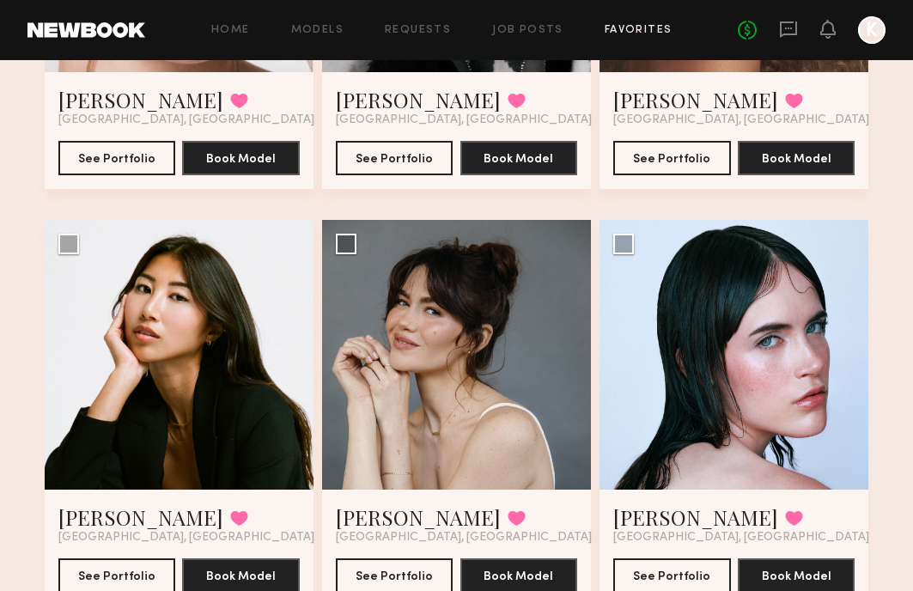
scroll to position [114, 0]
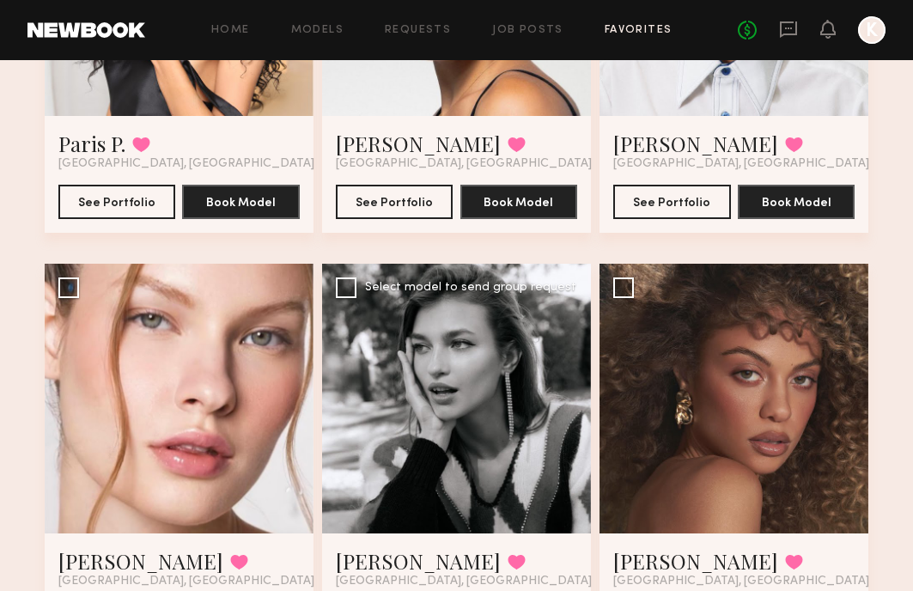
scroll to position [112, 0]
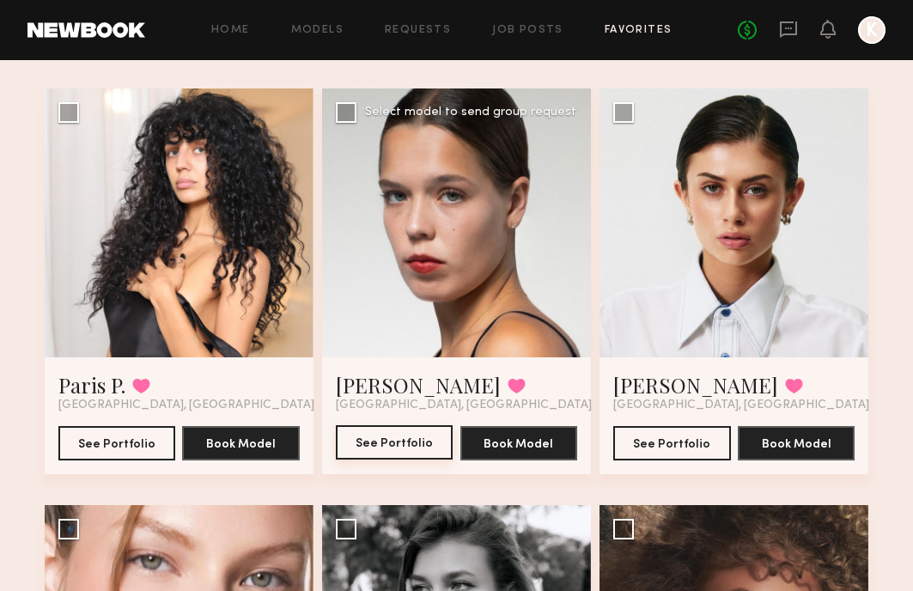
click at [403, 441] on button "See Portfolio" at bounding box center [395, 442] width 118 height 34
click at [508, 386] on button at bounding box center [517, 385] width 18 height 15
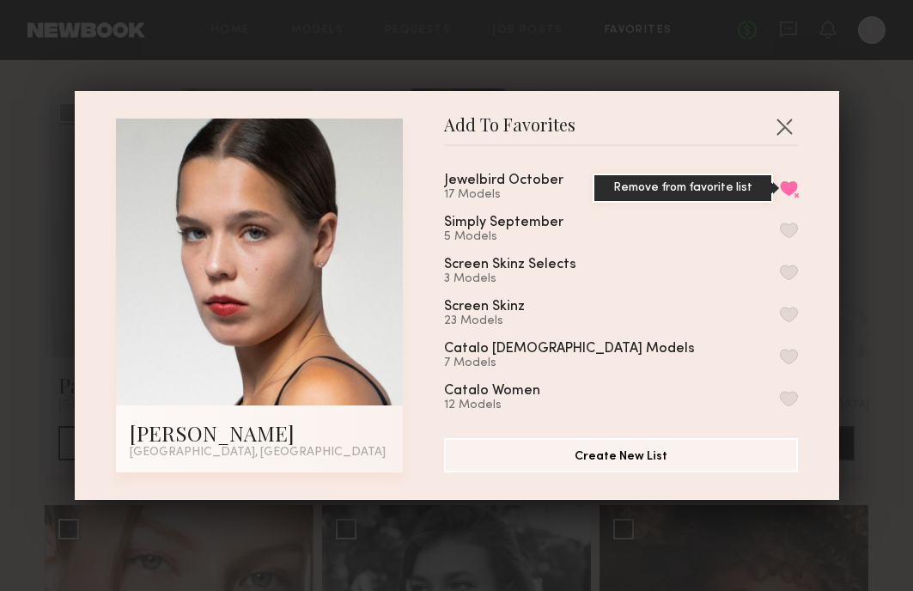
click at [789, 185] on button "Remove from favorite list" at bounding box center [789, 187] width 18 height 15
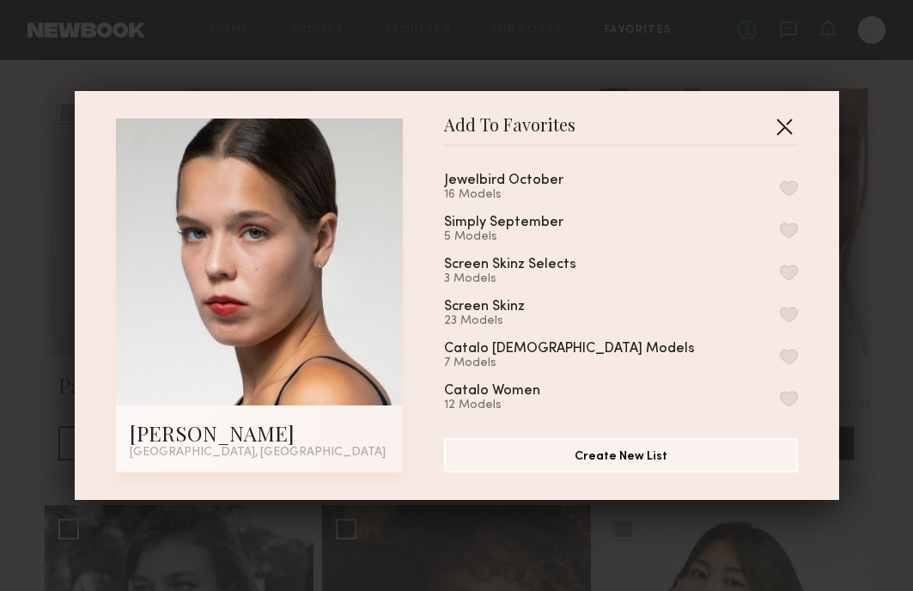
click at [784, 131] on button "button" at bounding box center [783, 125] width 27 height 27
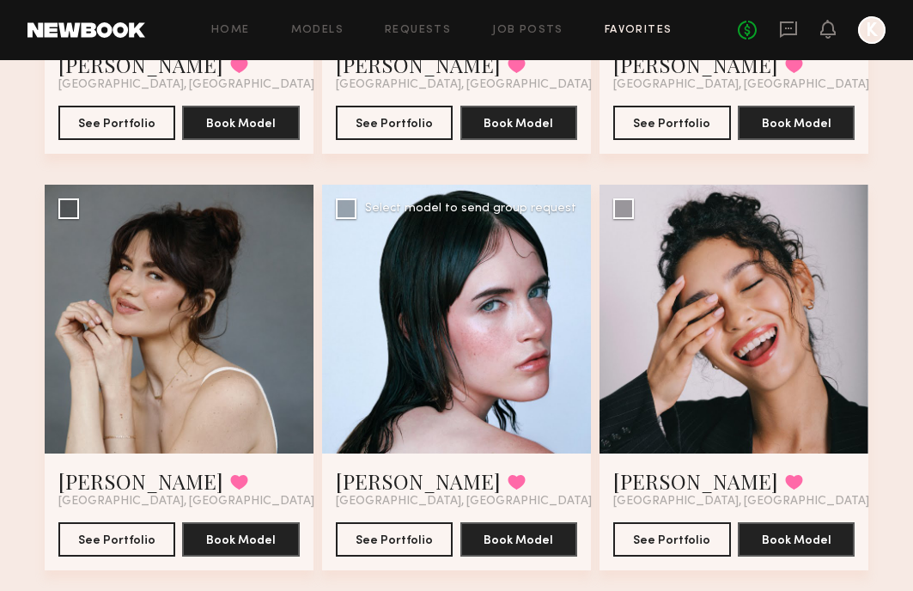
scroll to position [881, 0]
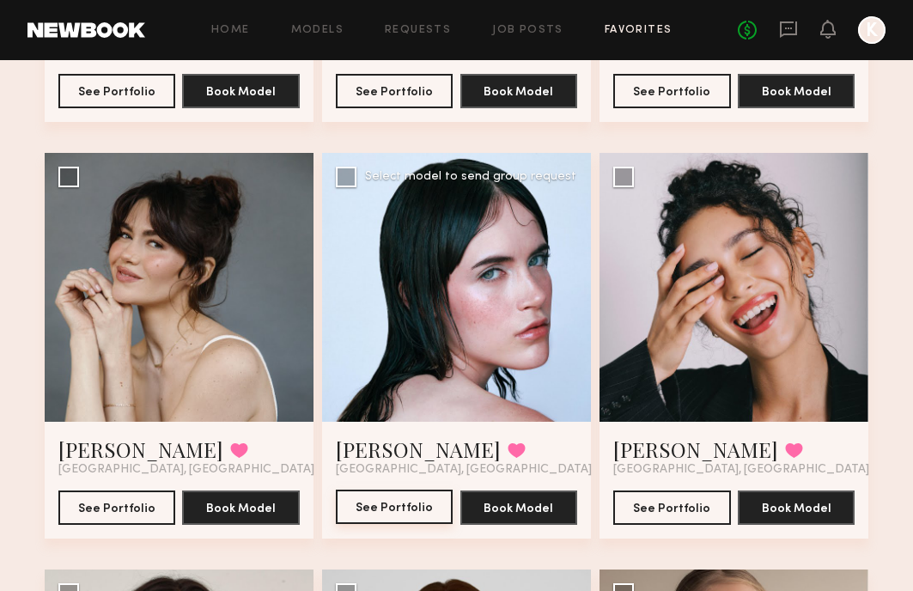
click at [410, 511] on button "See Portfolio" at bounding box center [395, 506] width 118 height 34
click at [508, 450] on button at bounding box center [517, 449] width 18 height 15
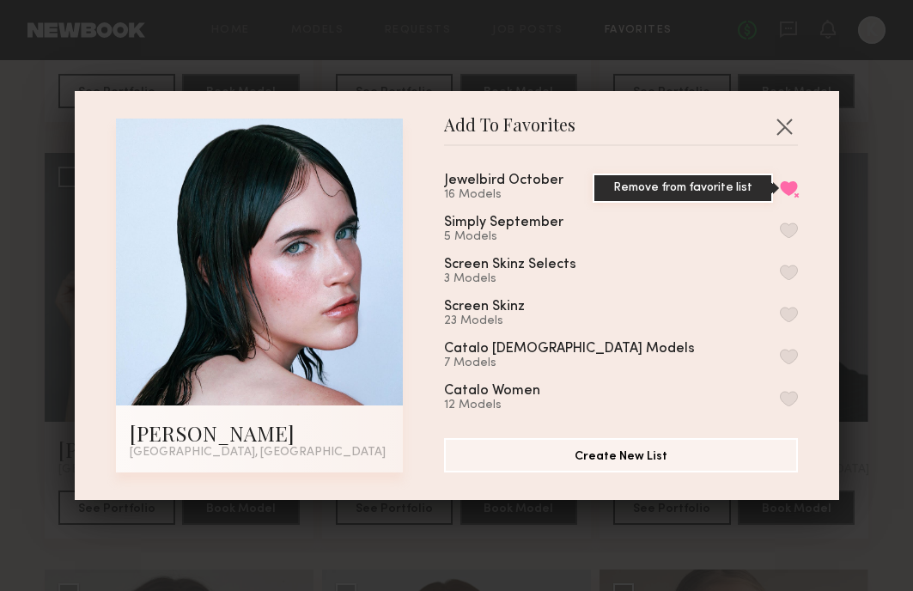
click at [781, 187] on button "Remove from favorite list" at bounding box center [789, 187] width 18 height 15
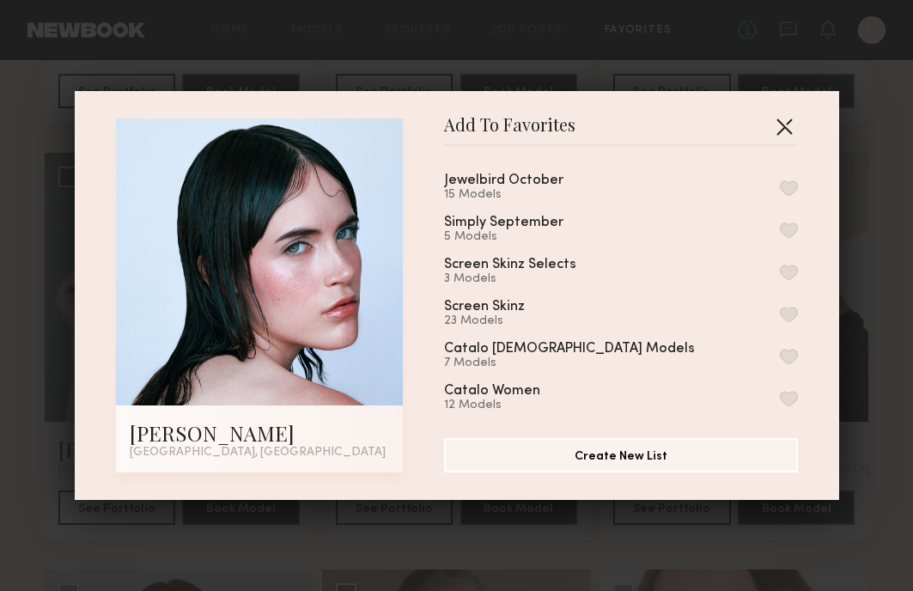
click at [781, 129] on button "button" at bounding box center [783, 125] width 27 height 27
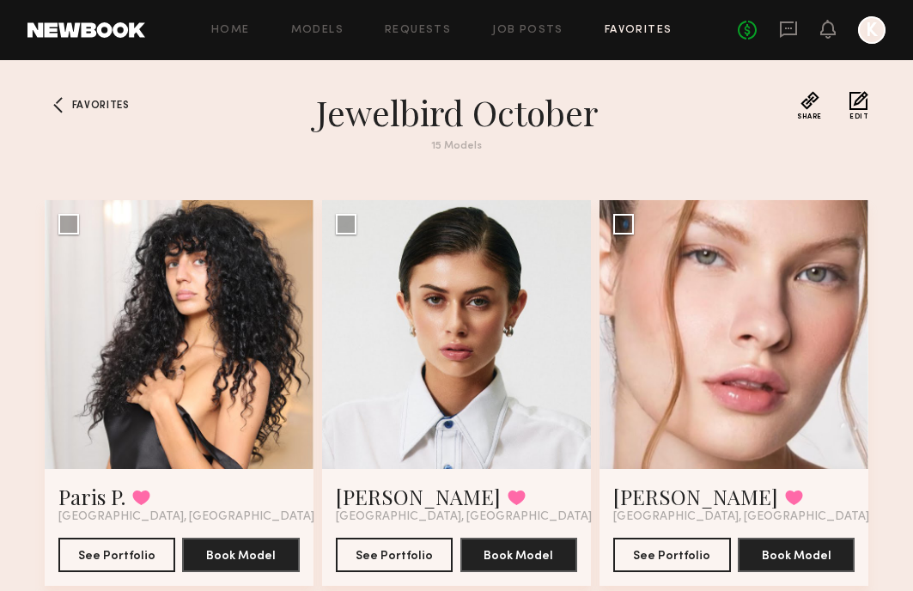
scroll to position [0, 0]
click at [796, 104] on section "Share Copy Shareable Link Edit" at bounding box center [830, 132] width 77 height 82
click at [809, 105] on button "Share" at bounding box center [809, 105] width 25 height 29
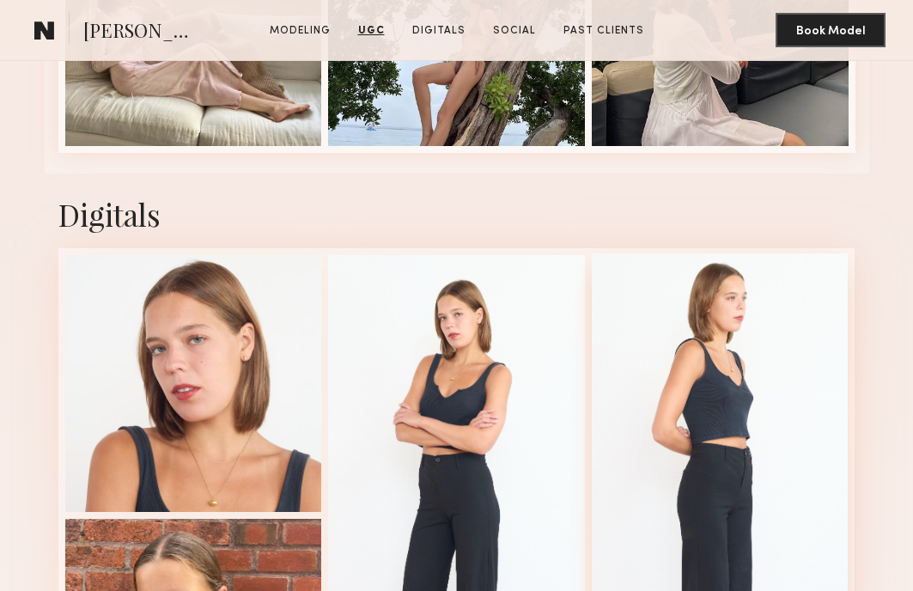
scroll to position [3789, 0]
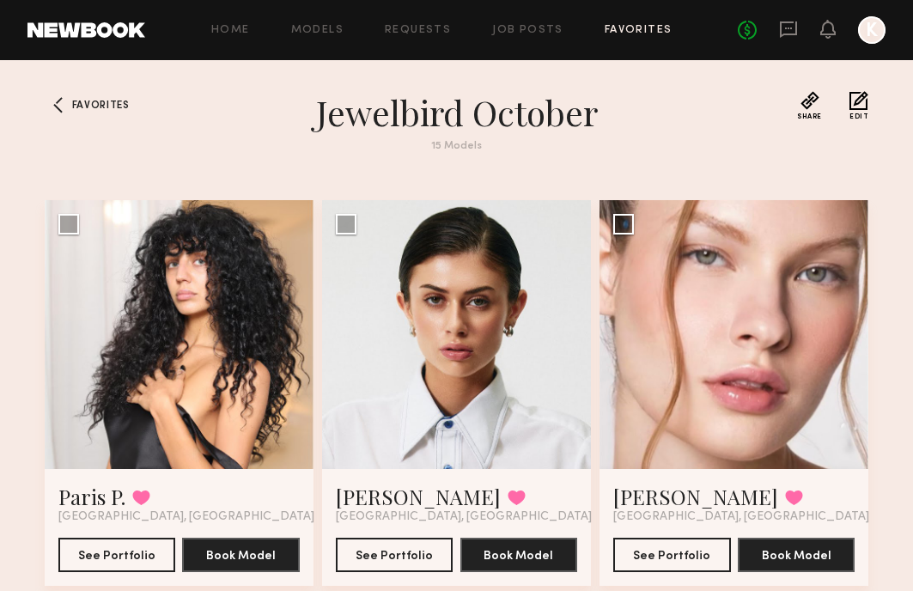
scroll to position [9, 0]
